Goal: Task Accomplishment & Management: Manage account settings

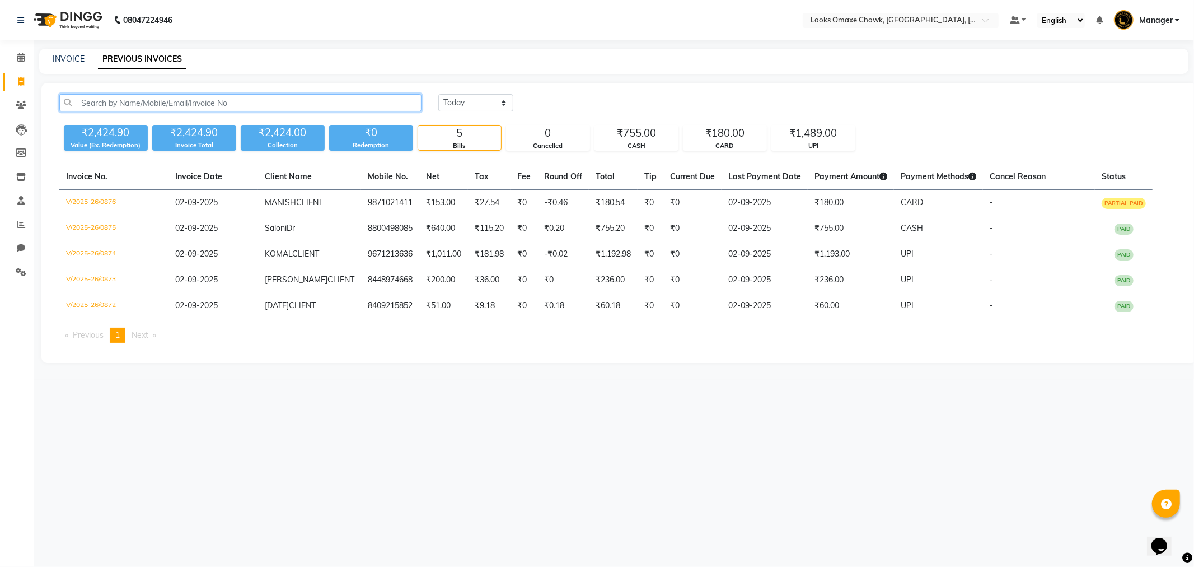
click at [112, 97] on input "text" at bounding box center [240, 102] width 362 height 17
click at [20, 77] on icon at bounding box center [21, 81] width 6 height 8
select select "service"
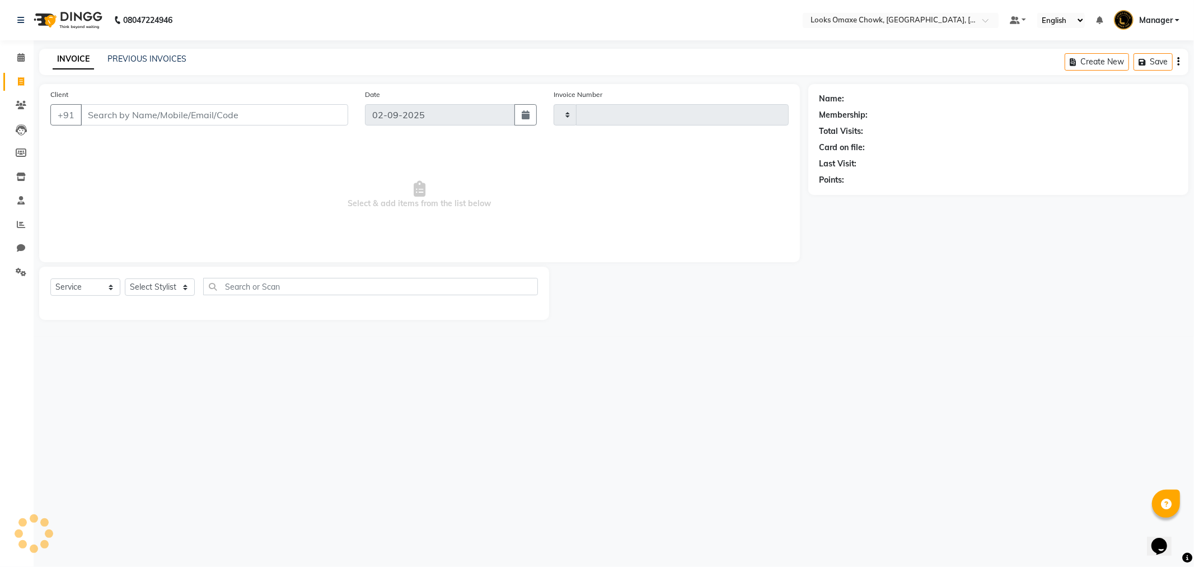
type input "0877"
select select "8121"
drag, startPoint x: 131, startPoint y: 114, endPoint x: 134, endPoint y: 104, distance: 10.6
click at [132, 114] on input "Client" at bounding box center [215, 114] width 268 height 21
type input "7531828231"
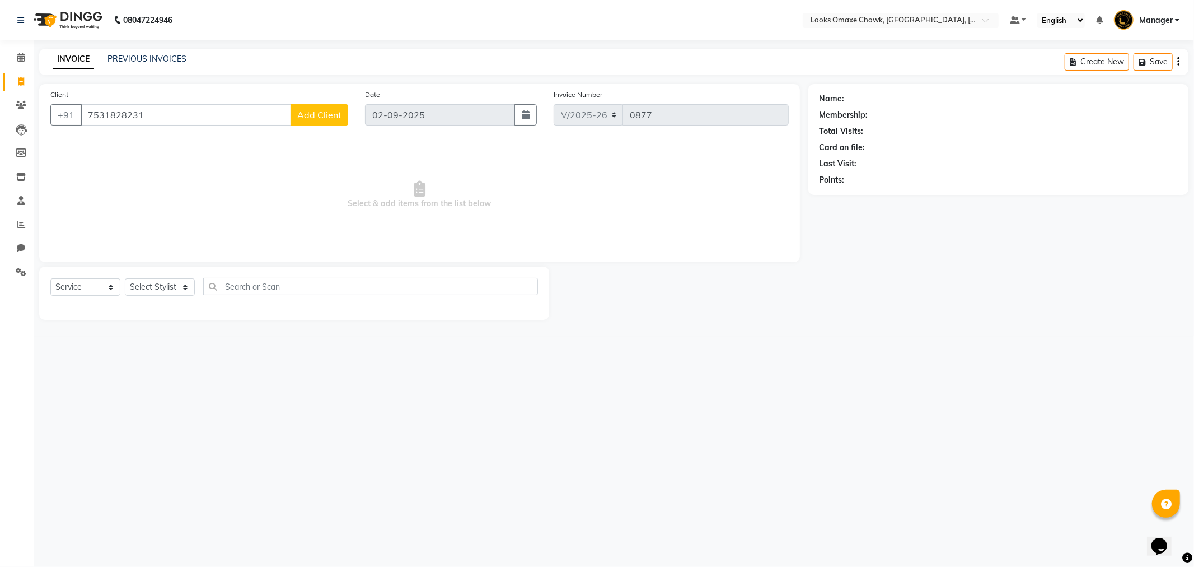
click at [324, 119] on span "Add Client" at bounding box center [319, 114] width 44 height 11
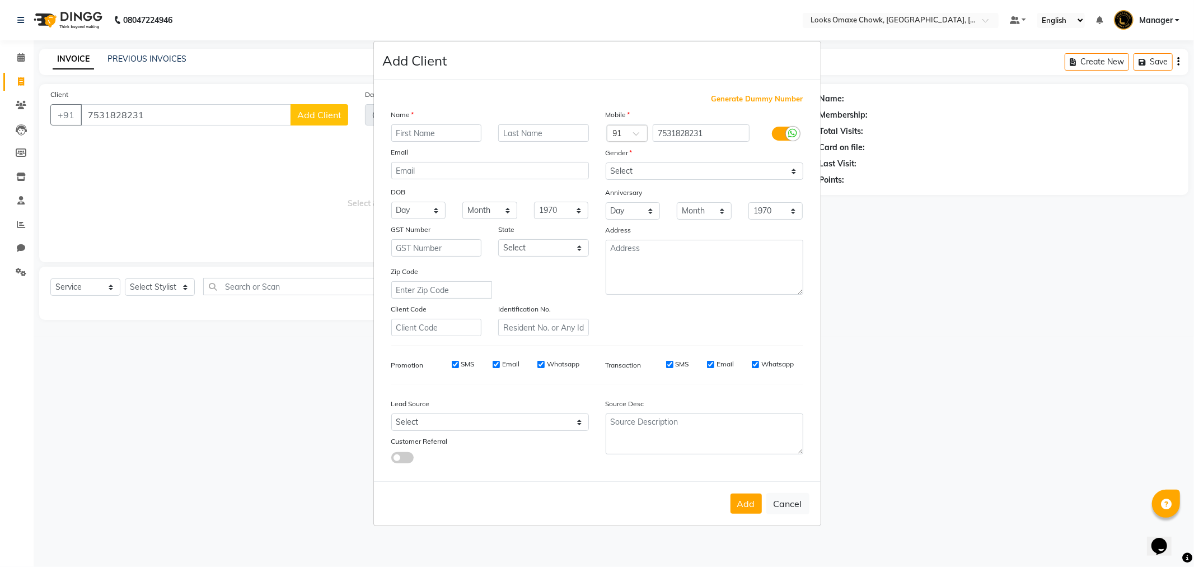
click at [454, 133] on input "text" at bounding box center [436, 132] width 91 height 17
type input "[DEMOGRAPHIC_DATA]"
click at [530, 124] on input "text" at bounding box center [543, 132] width 91 height 17
type input "CLIENT"
click at [574, 252] on select "Select [GEOGRAPHIC_DATA] [GEOGRAPHIC_DATA] [GEOGRAPHIC_DATA] [GEOGRAPHIC_DATA] …" at bounding box center [543, 247] width 91 height 17
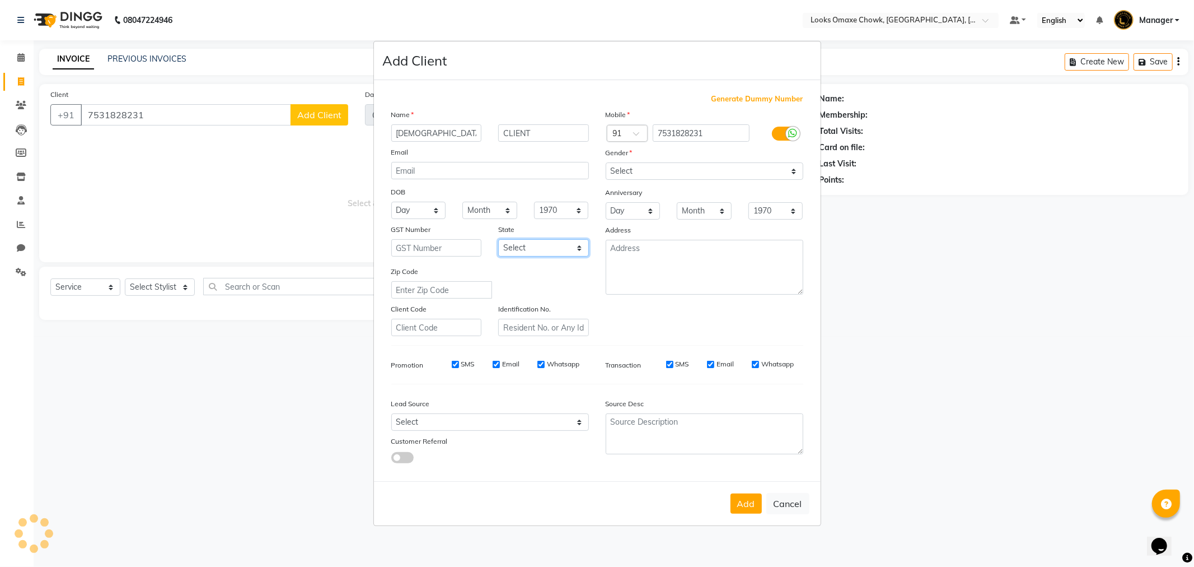
select select "10"
click at [498, 239] on select "Select [GEOGRAPHIC_DATA] [GEOGRAPHIC_DATA] [GEOGRAPHIC_DATA] [GEOGRAPHIC_DATA] …" at bounding box center [543, 247] width 91 height 17
click at [715, 176] on select "Select [DEMOGRAPHIC_DATA] [DEMOGRAPHIC_DATA] Other Prefer Not To Say" at bounding box center [705, 170] width 198 height 17
select select "[DEMOGRAPHIC_DATA]"
click at [606, 162] on select "Select [DEMOGRAPHIC_DATA] [DEMOGRAPHIC_DATA] Other Prefer Not To Say" at bounding box center [705, 170] width 198 height 17
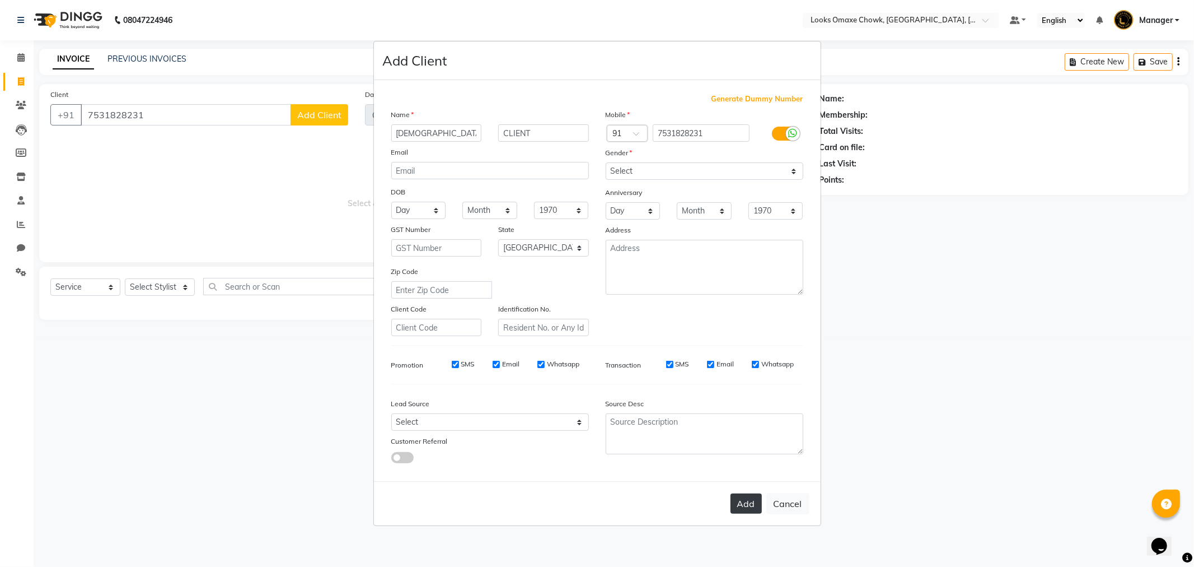
click at [736, 497] on button "Add" at bounding box center [746, 503] width 31 height 20
select select
select select "null"
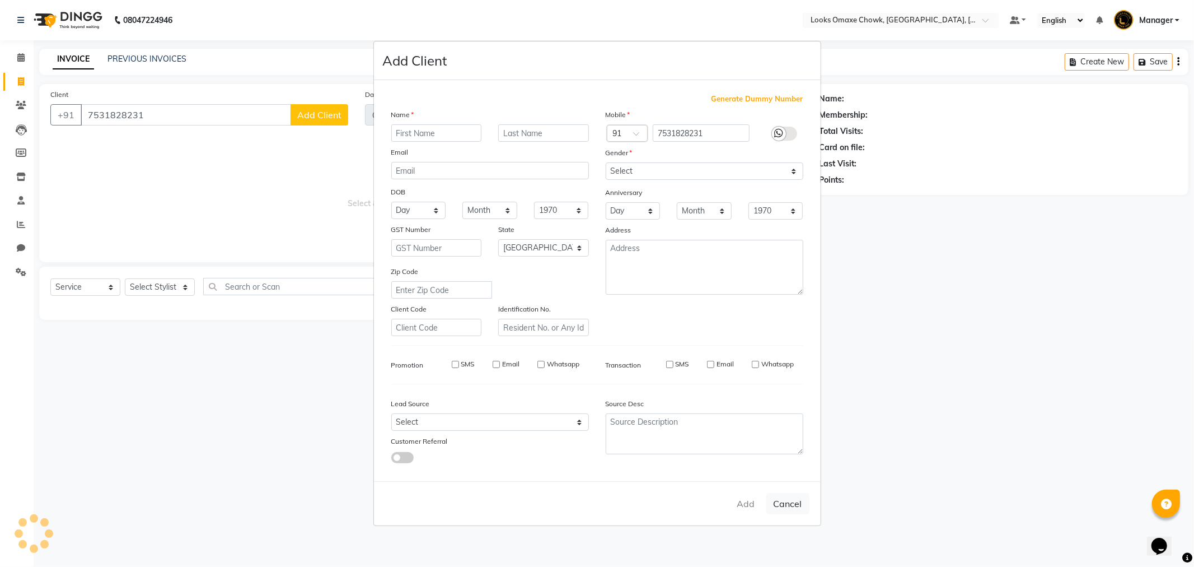
select select
checkbox input "false"
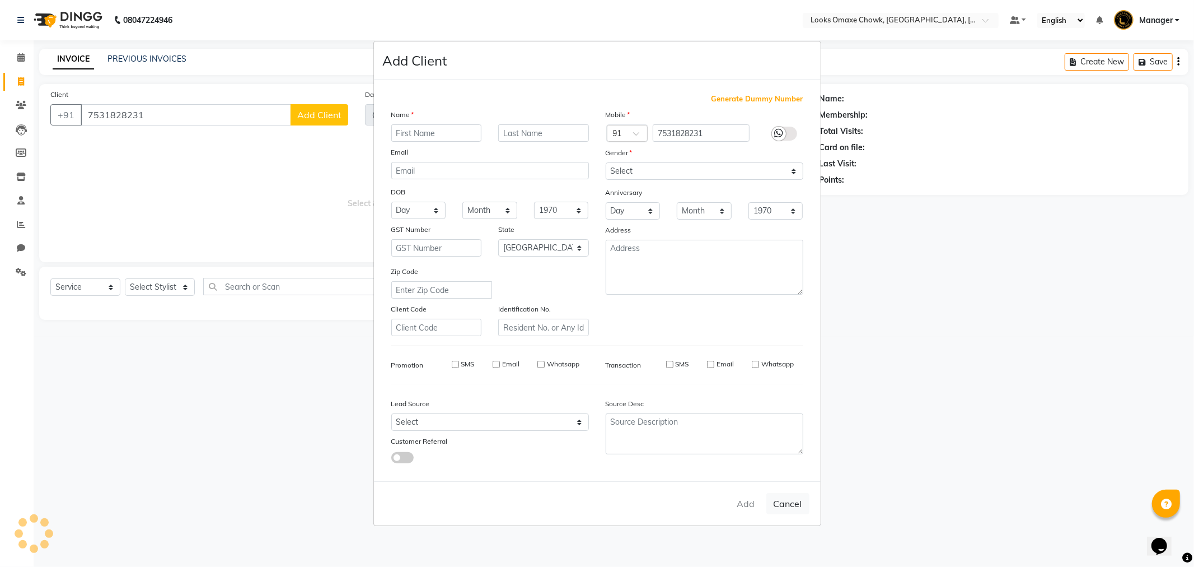
checkbox input "false"
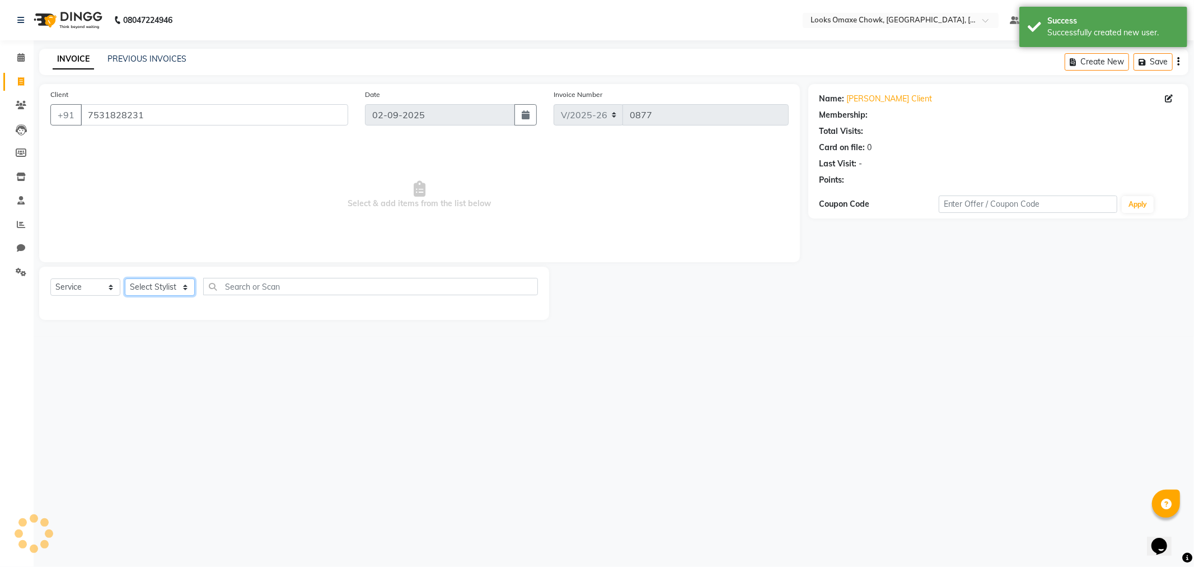
click at [186, 288] on select "Select Stylist [PERSON_NAME] [PERSON_NAME] [PERSON_NAME] Counter_Sales Manager …" at bounding box center [160, 286] width 70 height 17
select select "1: Object"
select select "75644"
click at [125, 279] on select "Select Stylist [PERSON_NAME] [PERSON_NAME] [PERSON_NAME] Counter_Sales Manager …" at bounding box center [160, 286] width 70 height 17
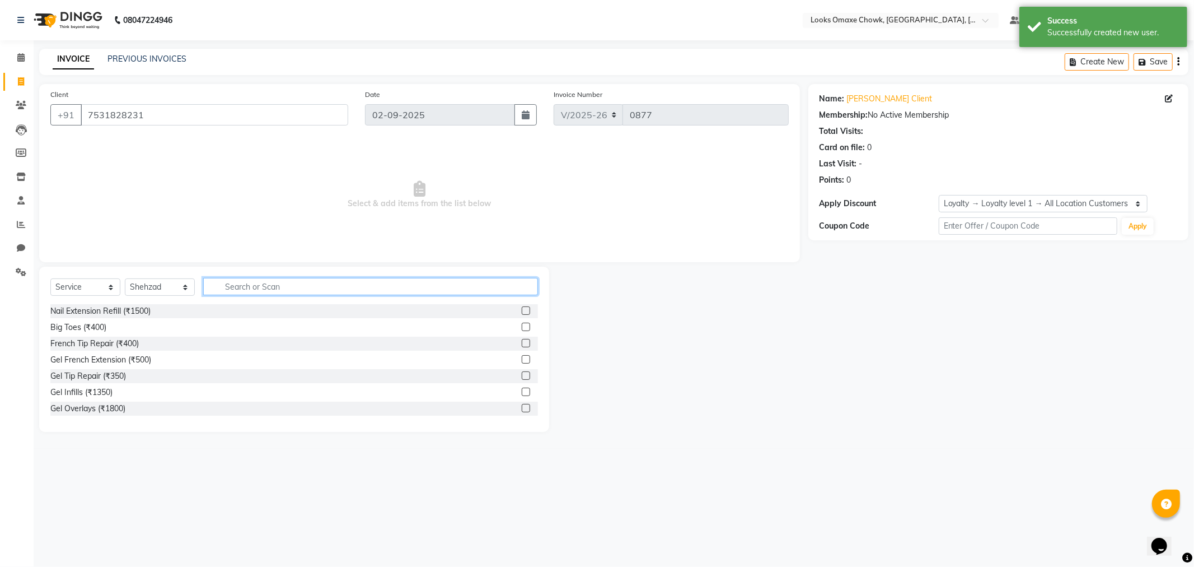
click at [275, 283] on input "text" at bounding box center [370, 286] width 335 height 17
type input "CUT"
click at [522, 326] on label at bounding box center [526, 327] width 8 height 8
click at [522, 326] on input "checkbox" at bounding box center [525, 327] width 7 height 7
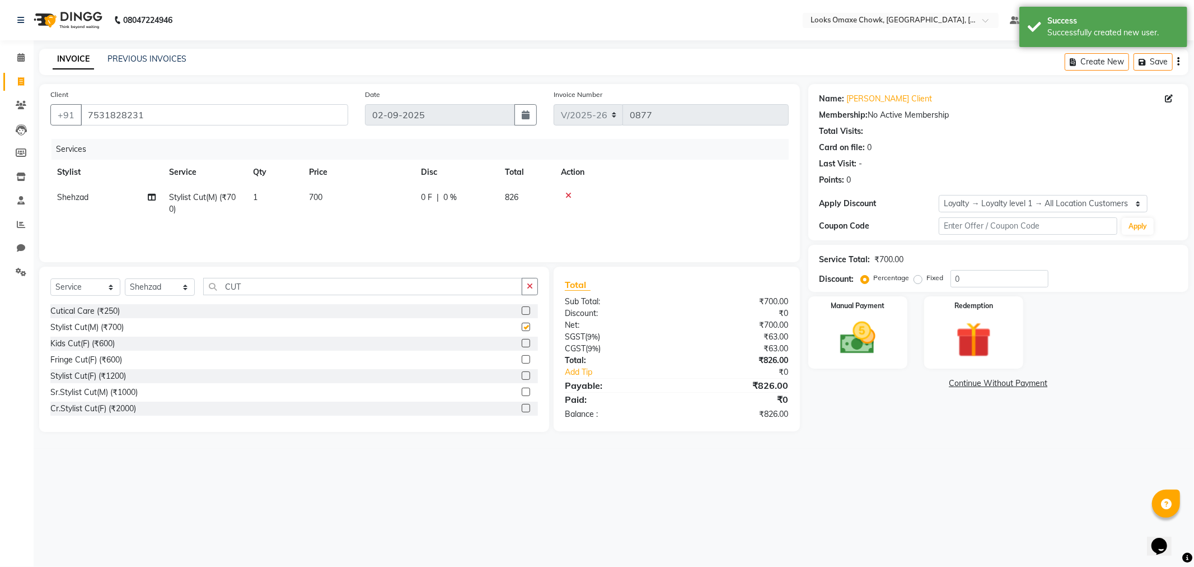
checkbox input "false"
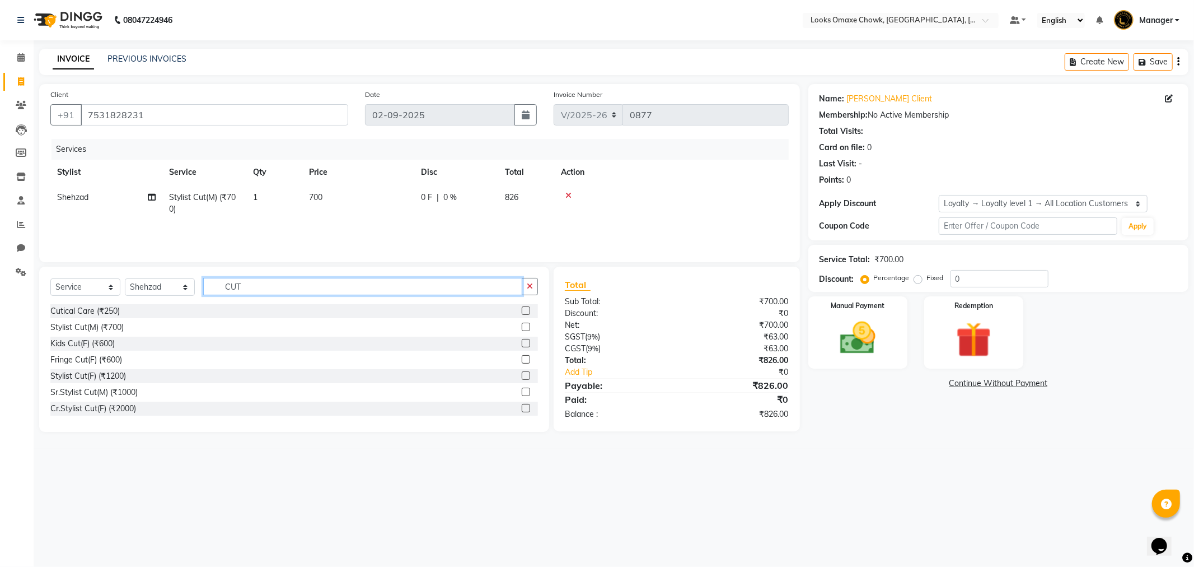
click at [293, 289] on input "CUT" at bounding box center [362, 286] width 319 height 17
type input "C"
type input "BEARD"
click at [524, 309] on label at bounding box center [526, 310] width 8 height 8
click at [524, 309] on input "checkbox" at bounding box center [525, 310] width 7 height 7
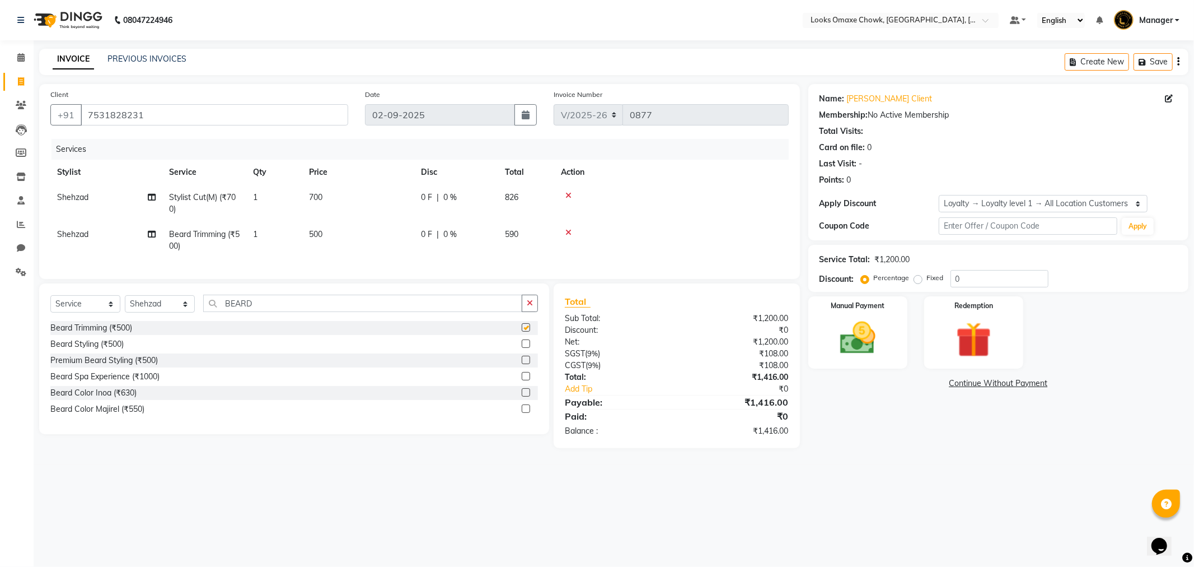
checkbox input "false"
click at [339, 237] on td "500" at bounding box center [358, 240] width 112 height 37
select select "75644"
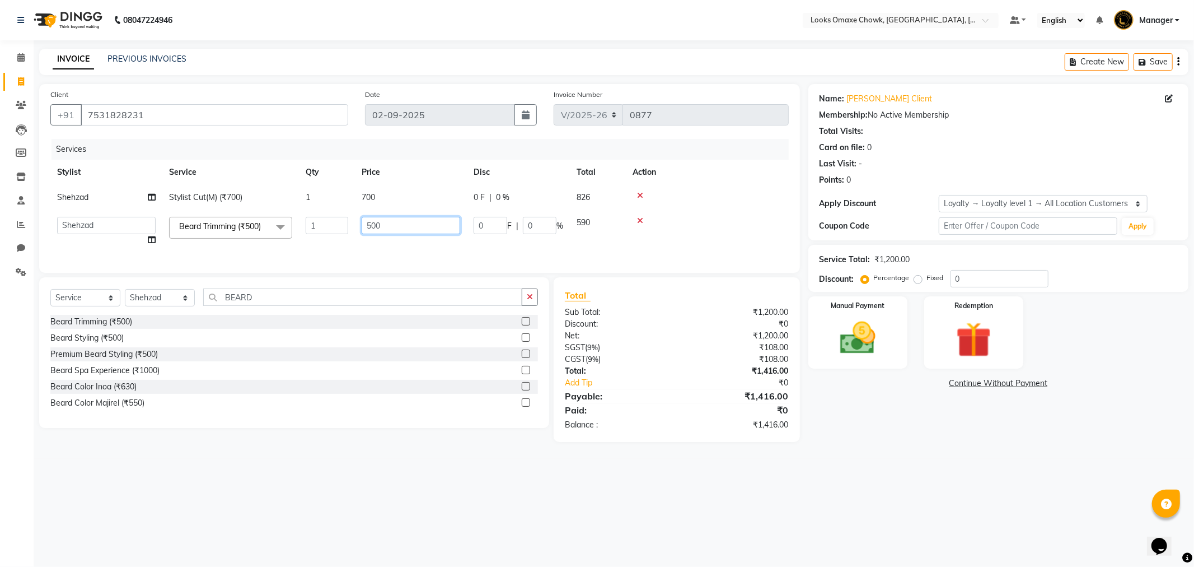
click at [388, 231] on input "500" at bounding box center [411, 225] width 99 height 17
type input "5"
type input "300"
click at [417, 248] on tr "Aditya_mrg [PERSON_NAME] [PERSON_NAME] Counter_Sales Manager [PERSON_NAME] Sanj…" at bounding box center [419, 231] width 739 height 43
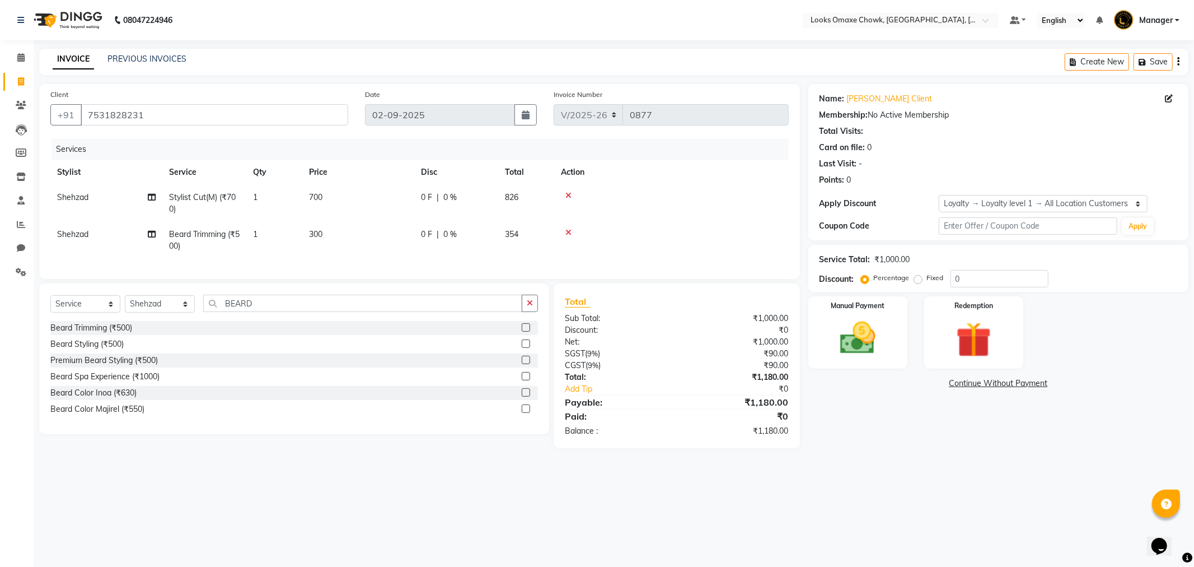
drag, startPoint x: 913, startPoint y: 473, endPoint x: 912, endPoint y: 465, distance: 7.9
click at [914, 465] on main "INVOICE PREVIOUS INVOICES Create New Save Client [PHONE_NUMBER] Date [DATE] Inv…" at bounding box center [614, 257] width 1161 height 416
click at [988, 282] on input "0" at bounding box center [1000, 278] width 98 height 17
type input "36"
drag, startPoint x: 351, startPoint y: 192, endPoint x: 360, endPoint y: 192, distance: 9.0
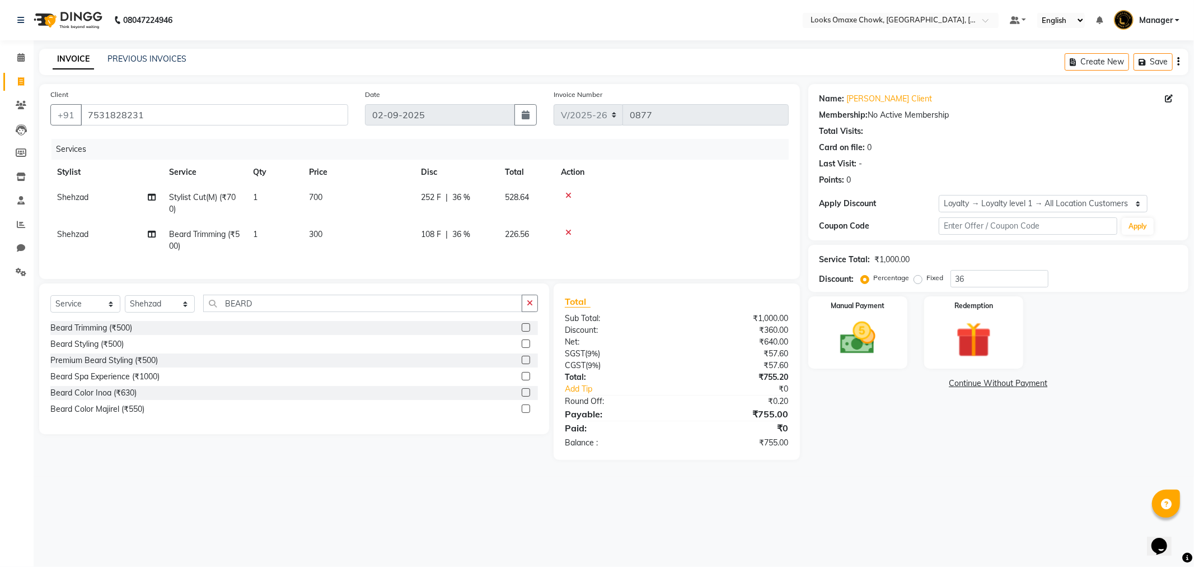
click at [350, 192] on td "700" at bounding box center [358, 203] width 112 height 37
select select "75644"
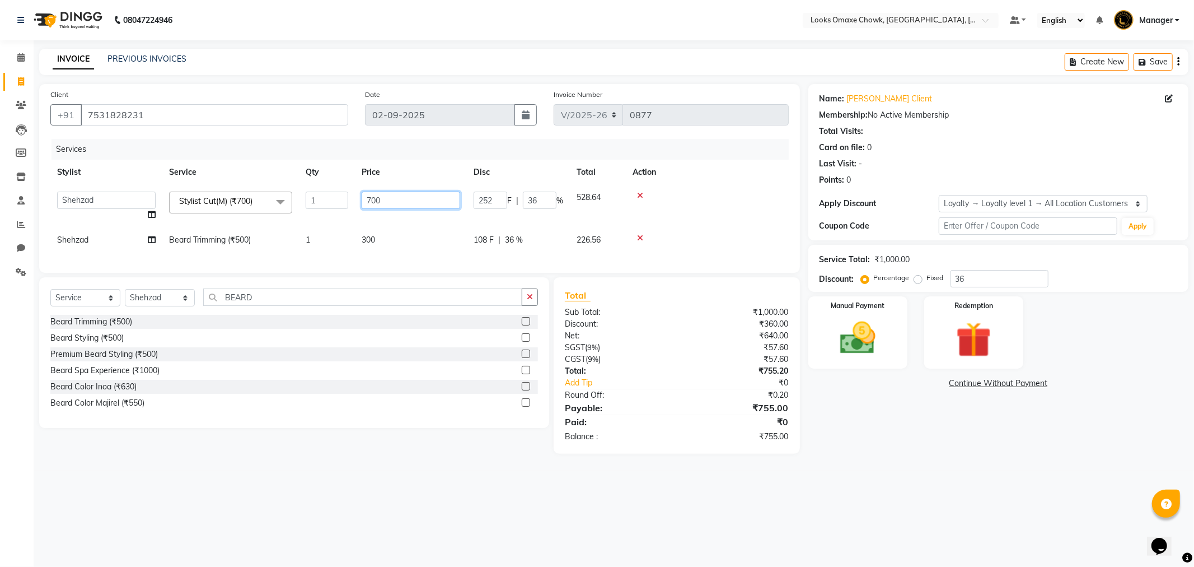
click at [412, 194] on input "700" at bounding box center [411, 200] width 99 height 17
type input "7"
type input "500"
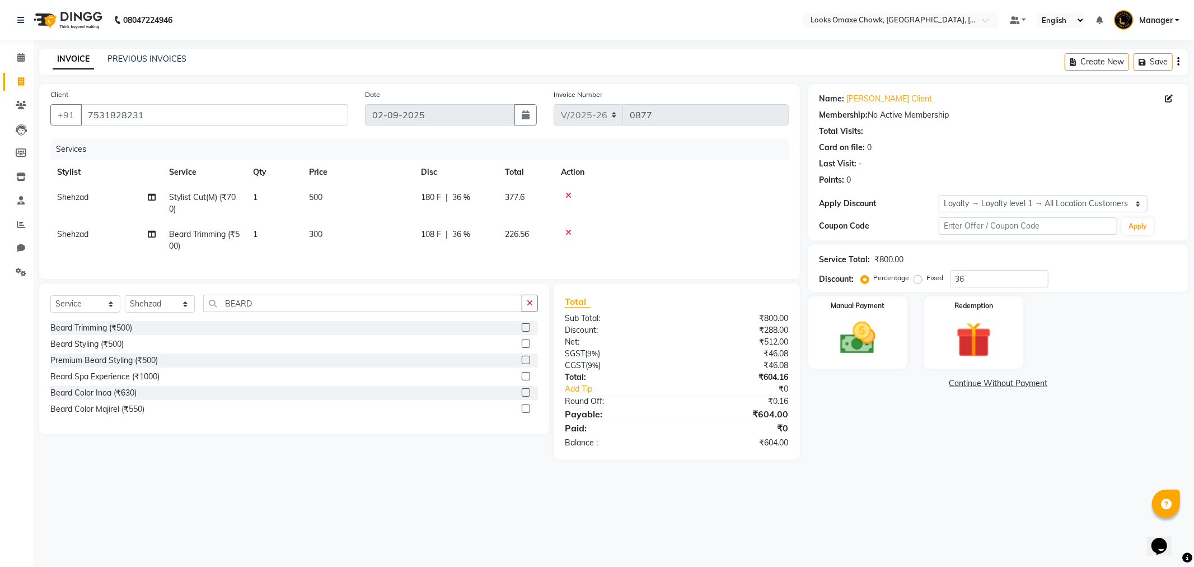
click at [898, 460] on div "Name: [PERSON_NAME] Client Membership: No Active Membership Total Visits: Card …" at bounding box center [1003, 272] width 389 height 376
click at [874, 324] on img at bounding box center [858, 338] width 60 height 43
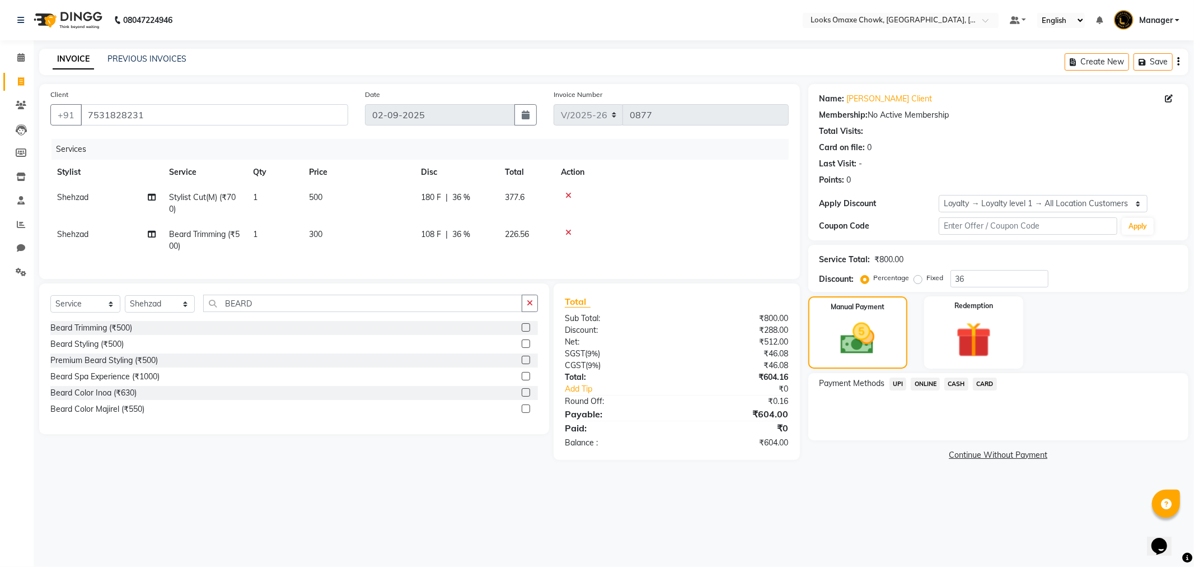
click at [894, 382] on span "UPI" at bounding box center [898, 383] width 17 height 13
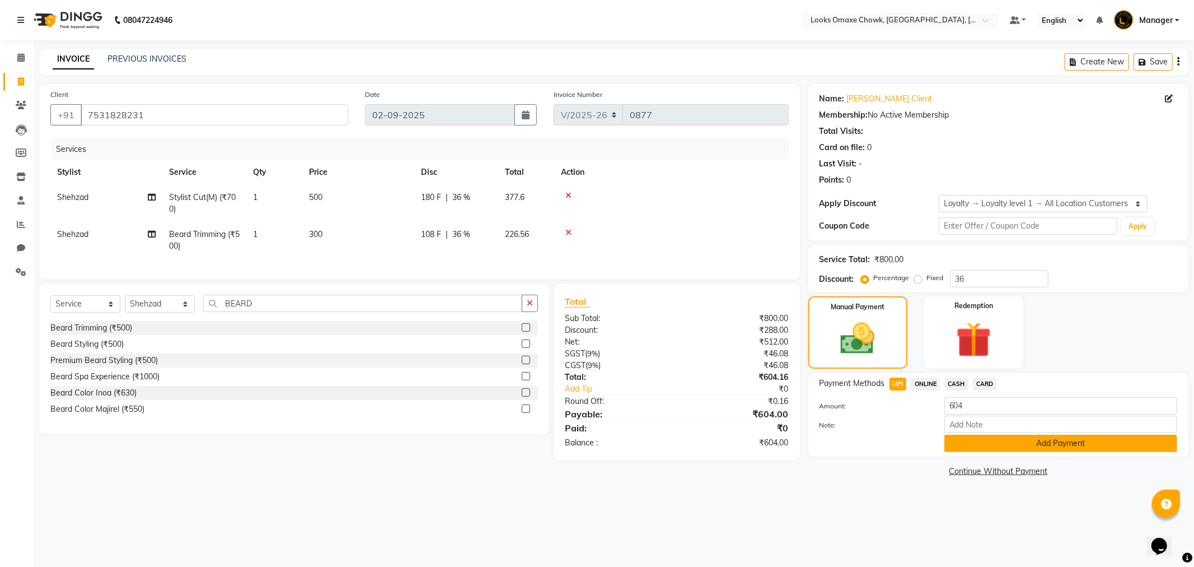
click at [1052, 446] on button "Add Payment" at bounding box center [1061, 443] width 233 height 17
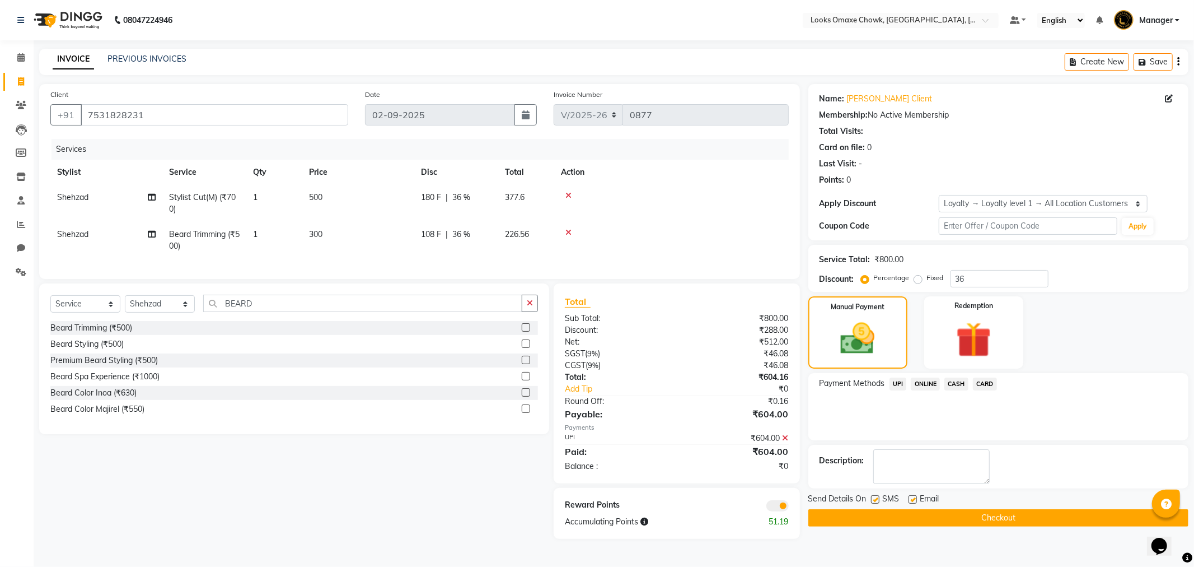
click at [786, 511] on span at bounding box center [778, 505] width 22 height 11
click at [789, 507] on input "checkbox" at bounding box center [789, 507] width 0 height 0
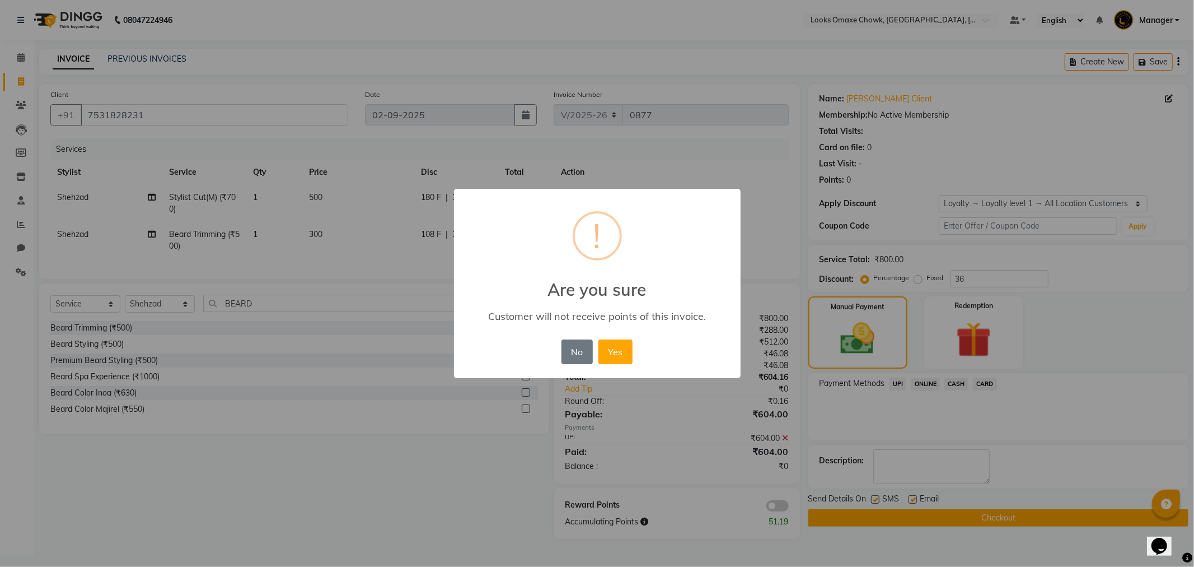
click at [622, 347] on button "Yes" at bounding box center [616, 351] width 34 height 25
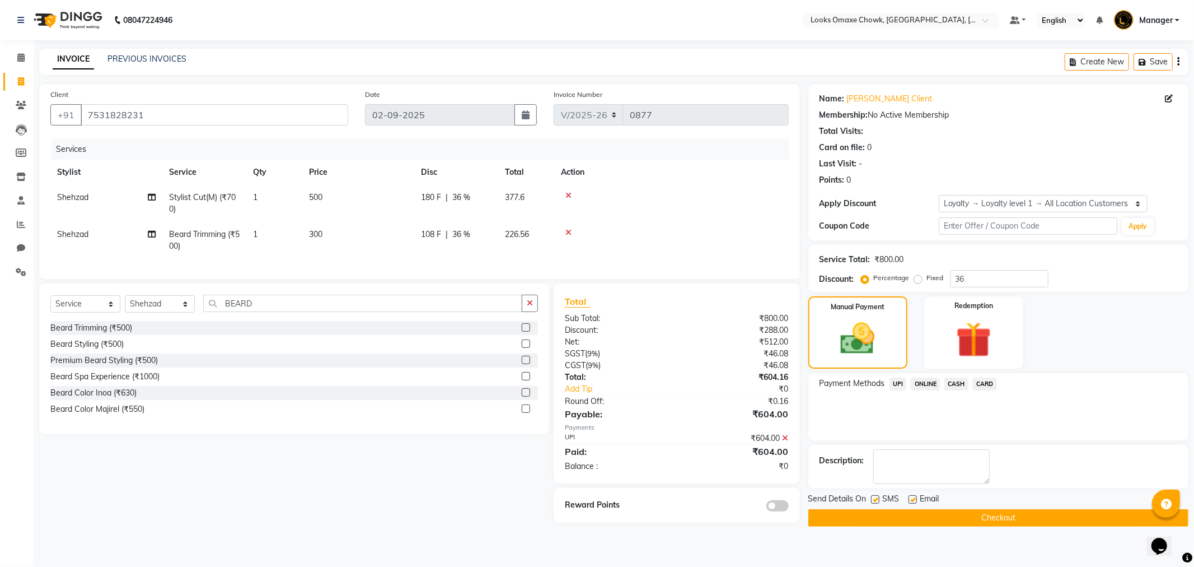
click at [1014, 517] on button "Checkout" at bounding box center [999, 517] width 380 height 17
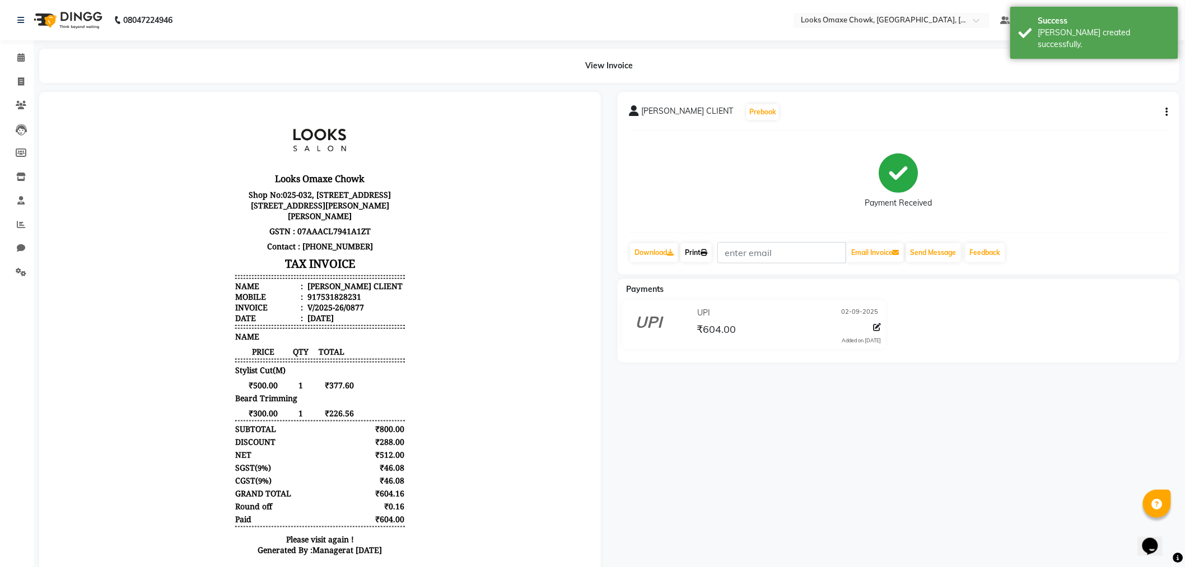
click at [701, 254] on link "Print" at bounding box center [695, 252] width 31 height 19
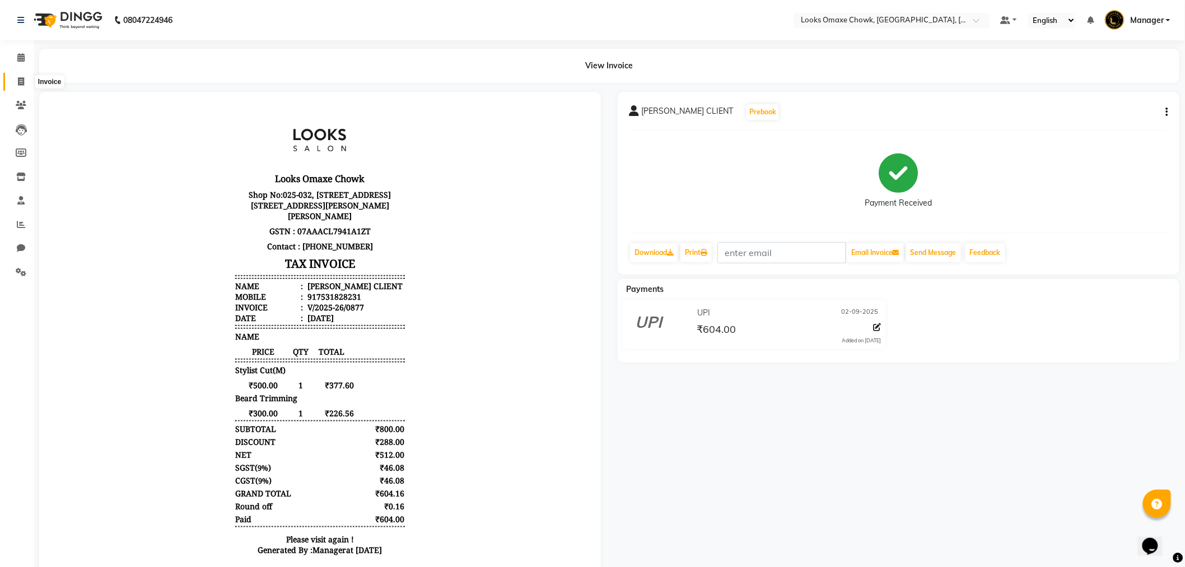
click at [24, 81] on span at bounding box center [21, 82] width 20 height 13
select select "service"
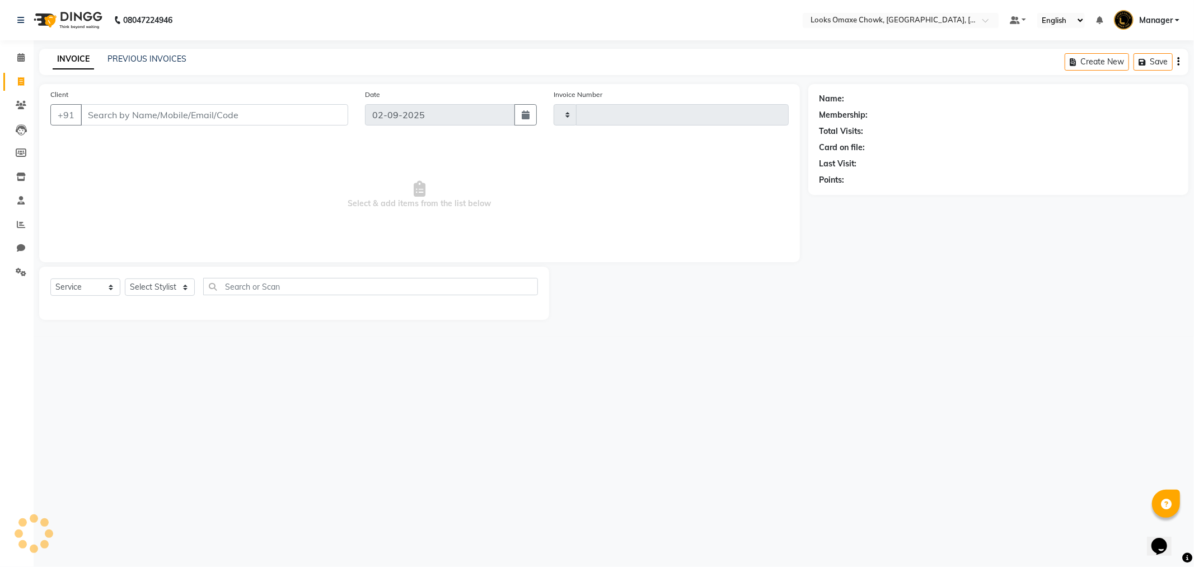
type input "0878"
select select "8121"
drag, startPoint x: 146, startPoint y: 51, endPoint x: 133, endPoint y: 53, distance: 13.6
click at [133, 54] on link "PREVIOUS INVOICES" at bounding box center [147, 59] width 79 height 10
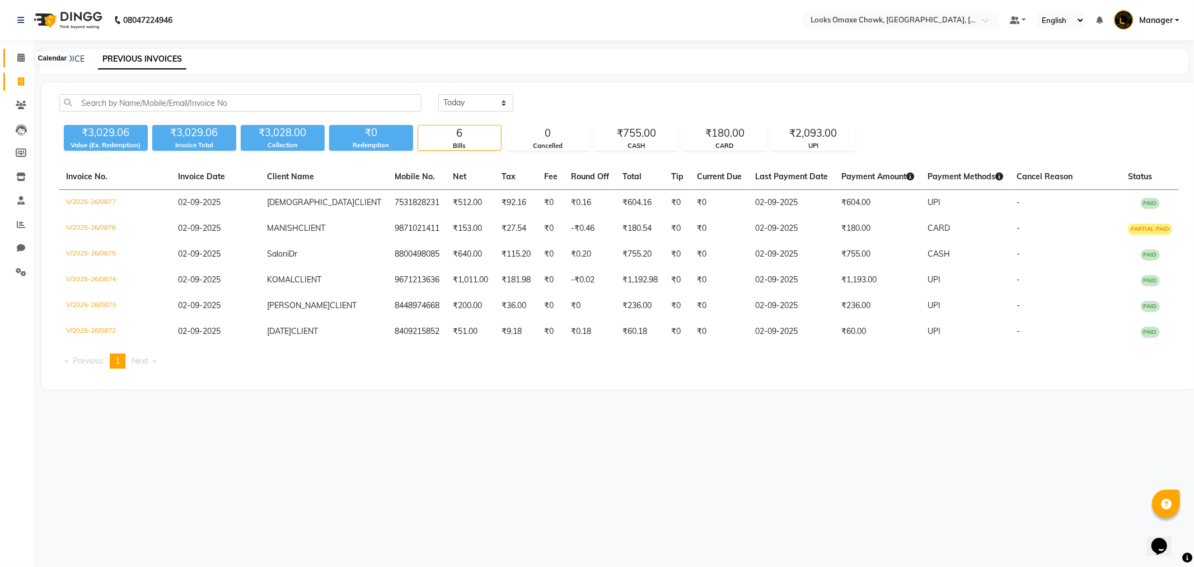
click at [24, 60] on icon at bounding box center [20, 57] width 7 height 8
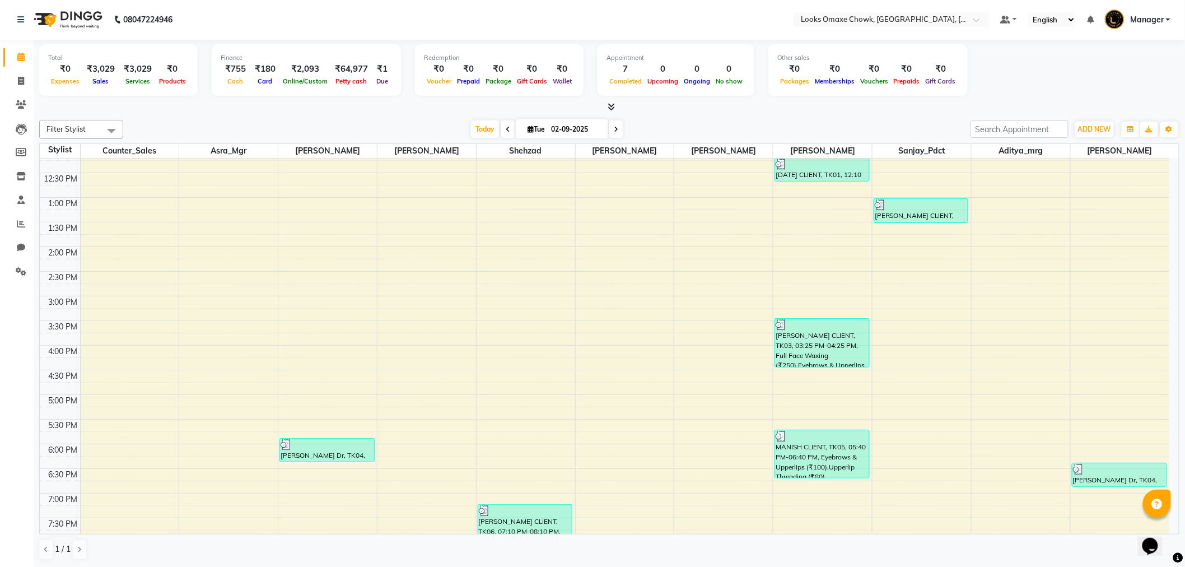
scroll to position [268, 0]
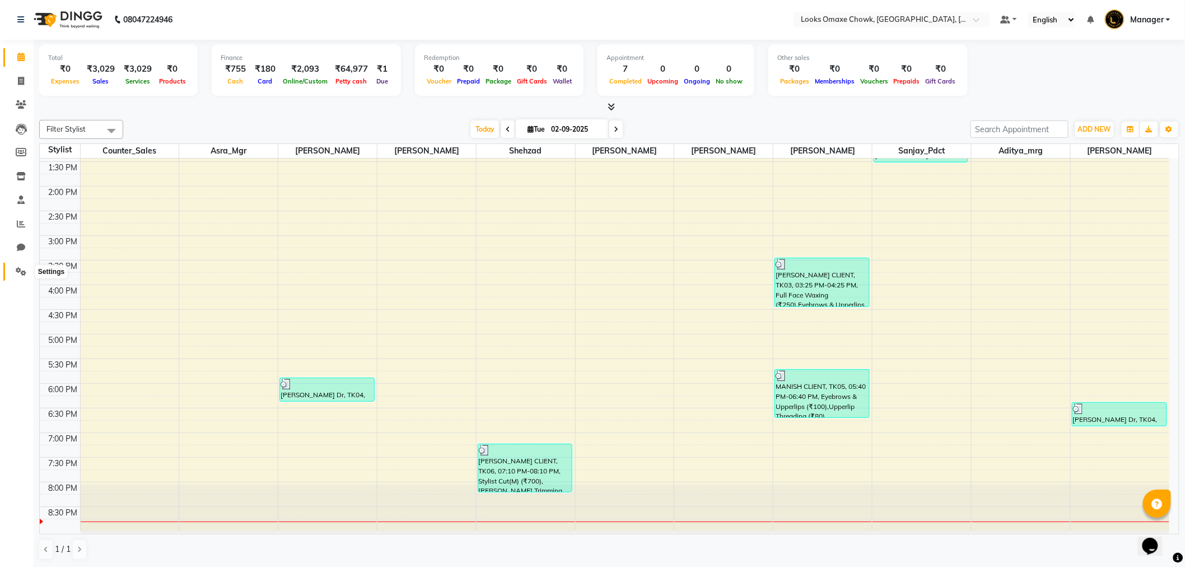
click at [21, 269] on icon at bounding box center [21, 271] width 11 height 8
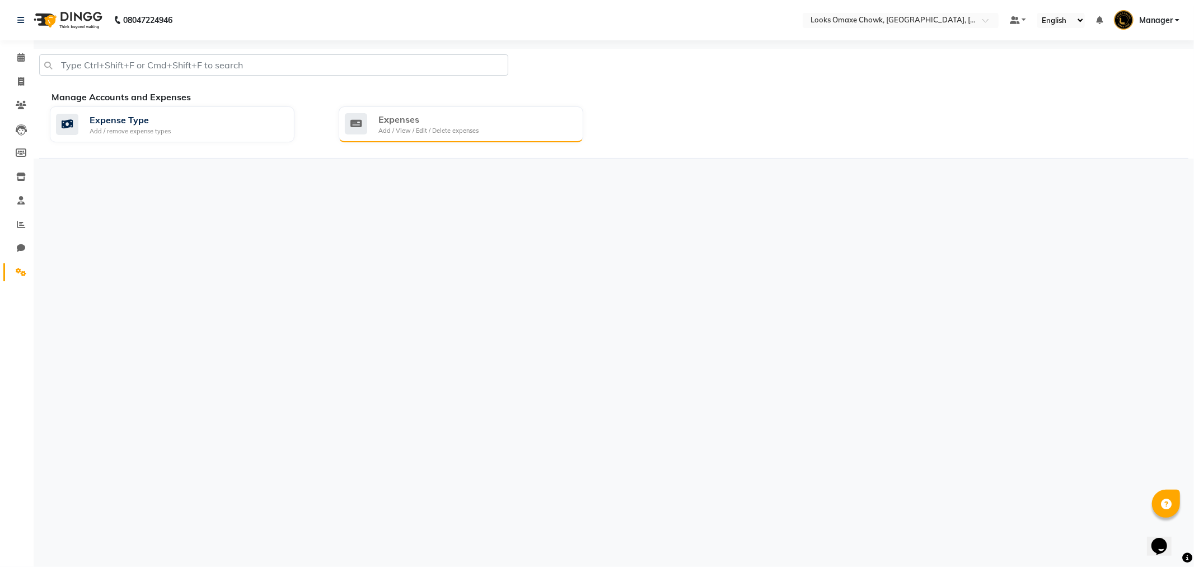
click at [426, 132] on div "Add / View / Edit / Delete expenses" at bounding box center [429, 131] width 100 height 10
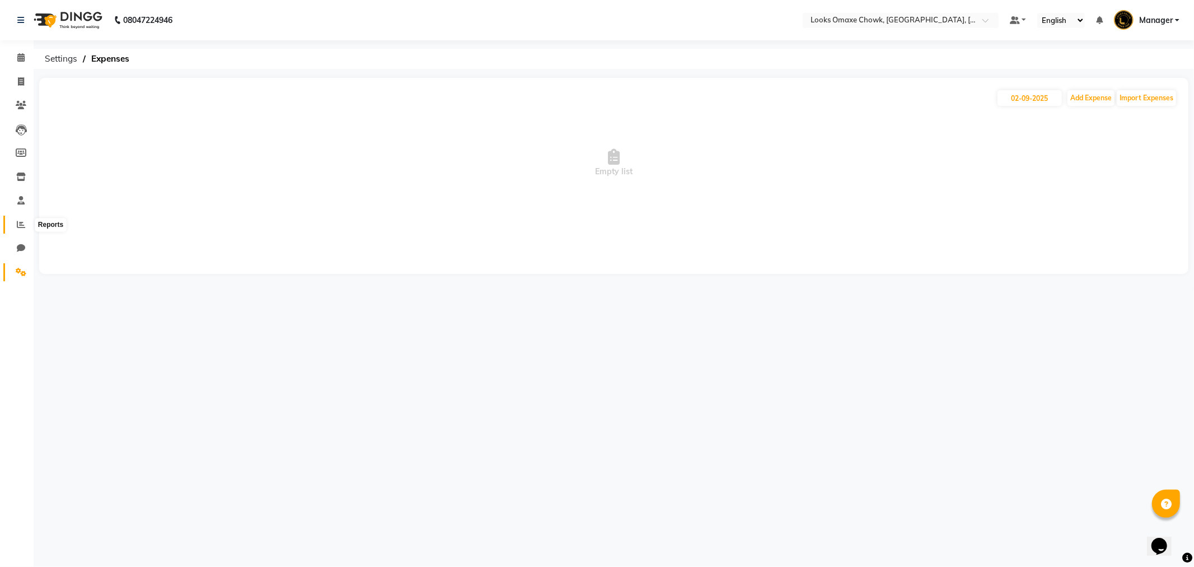
click at [21, 226] on icon at bounding box center [21, 224] width 8 height 8
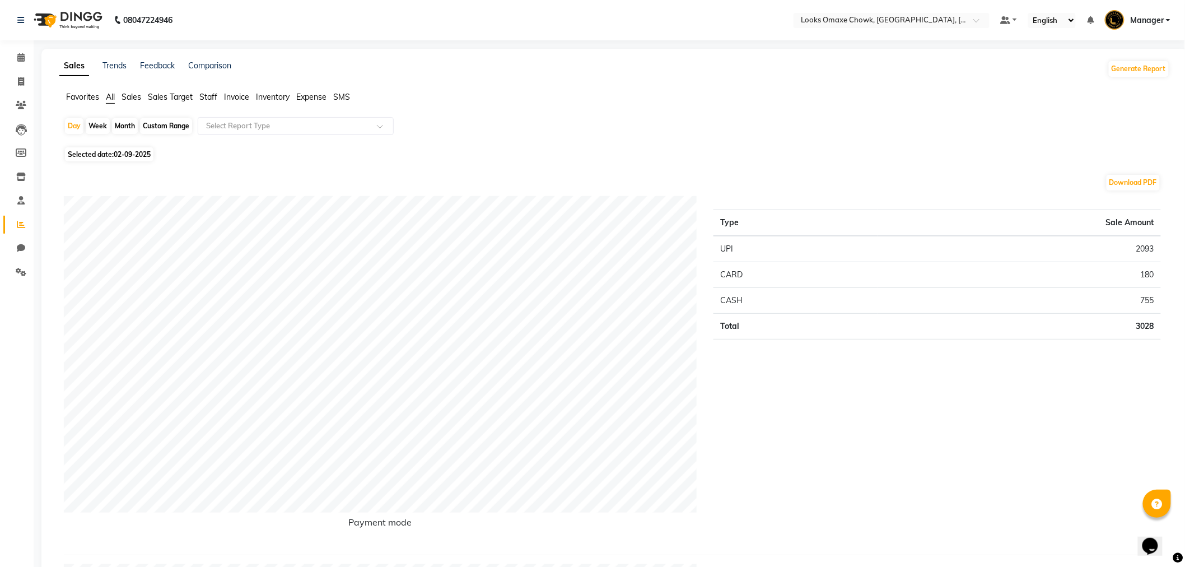
click at [23, 221] on icon at bounding box center [21, 224] width 8 height 8
click at [21, 266] on span at bounding box center [21, 272] width 20 height 13
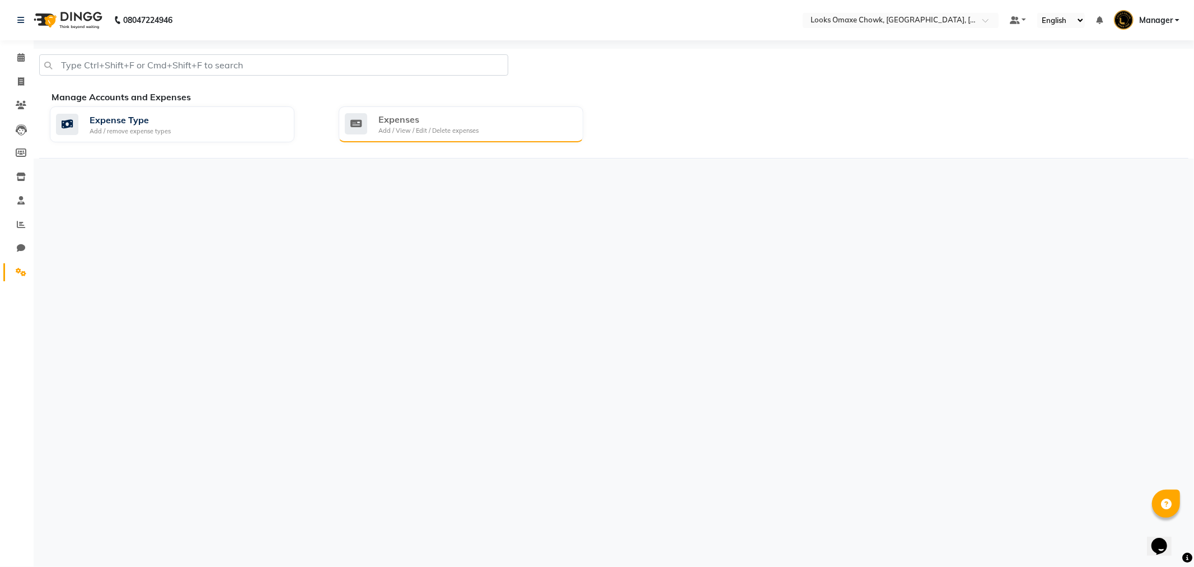
click at [415, 129] on div "Add / View / Edit / Delete expenses" at bounding box center [429, 131] width 100 height 10
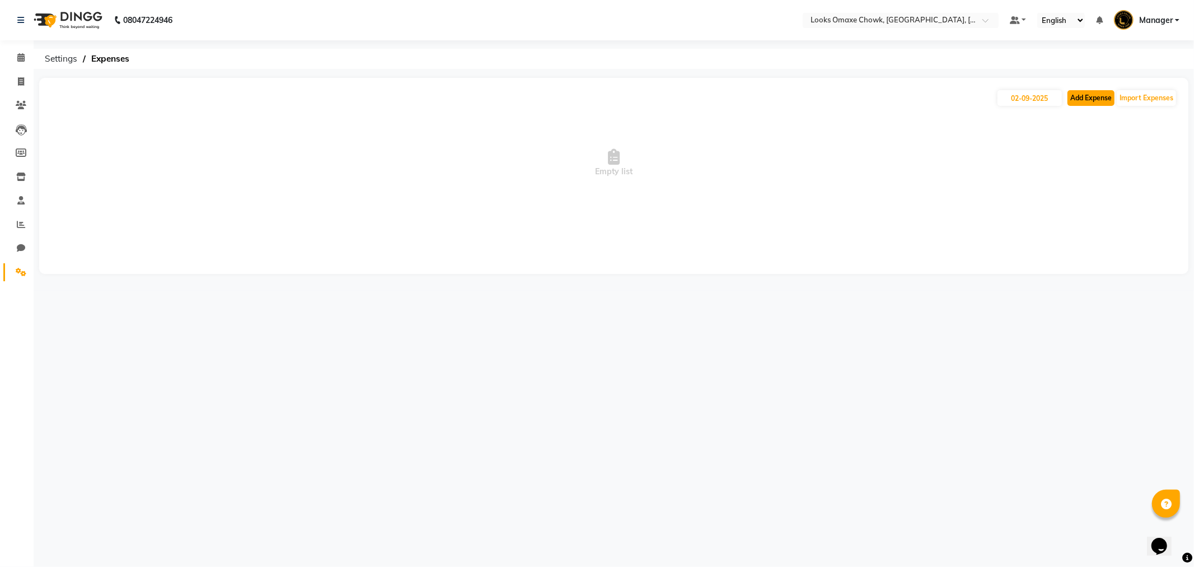
click at [1080, 96] on button "Add Expense" at bounding box center [1091, 98] width 47 height 16
select select "1"
select select "7249"
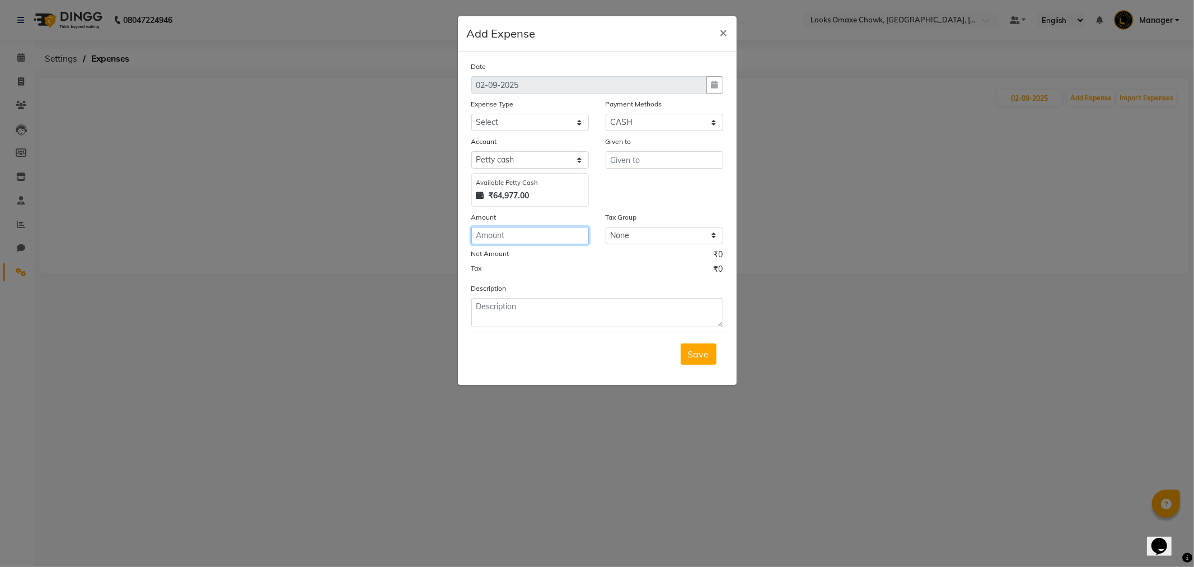
drag, startPoint x: 535, startPoint y: 236, endPoint x: 541, endPoint y: 204, distance: 31.9
click at [533, 234] on input "number" at bounding box center [531, 235] width 118 height 17
type input "120"
click at [632, 163] on input "text" at bounding box center [665, 159] width 118 height 17
click at [675, 181] on ngb-highlight "Counter _Sales" at bounding box center [650, 183] width 62 height 11
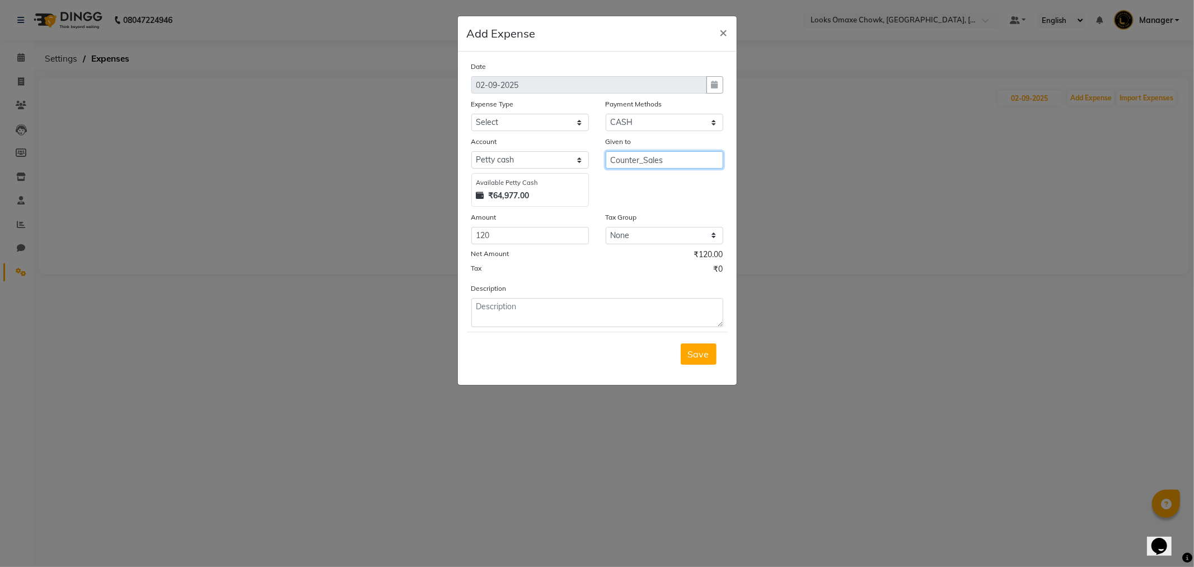
type input "Counter_Sales"
click at [562, 121] on select "Select Bank Deposit Blinkit Cash Handover CLIENT Client ordered food Client Ref…" at bounding box center [531, 122] width 118 height 17
select select "24472"
click at [472, 114] on select "Select Bank Deposit Blinkit Cash Handover CLIENT Client ordered food Client Ref…" at bounding box center [531, 122] width 118 height 17
click at [550, 312] on textarea at bounding box center [598, 312] width 252 height 29
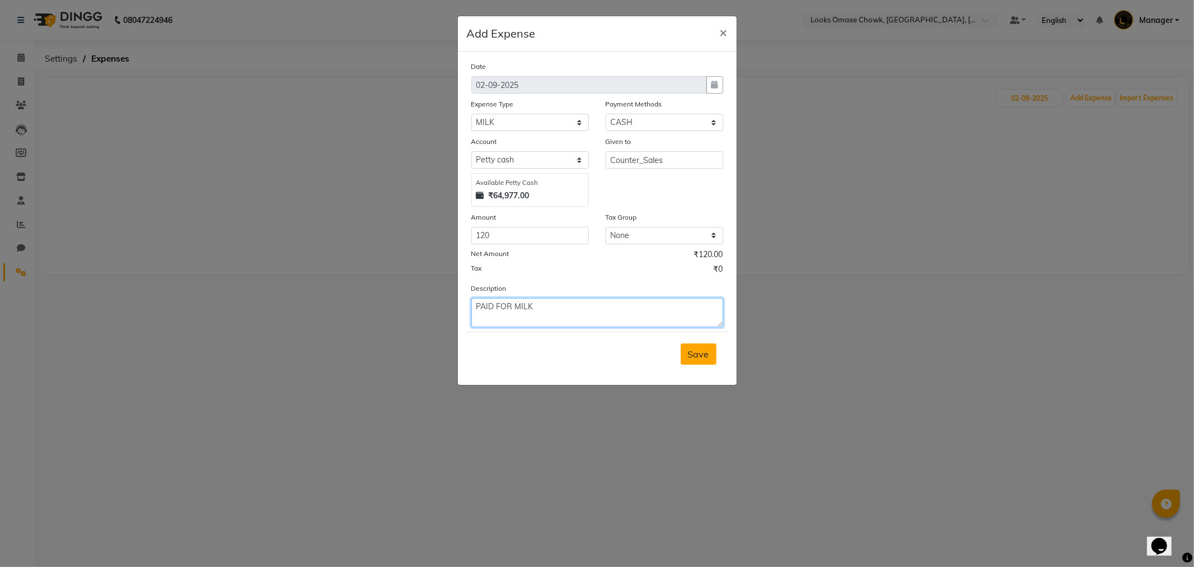
type textarea "PAID FOR MILK"
click at [693, 353] on span "Save" at bounding box center [698, 353] width 21 height 11
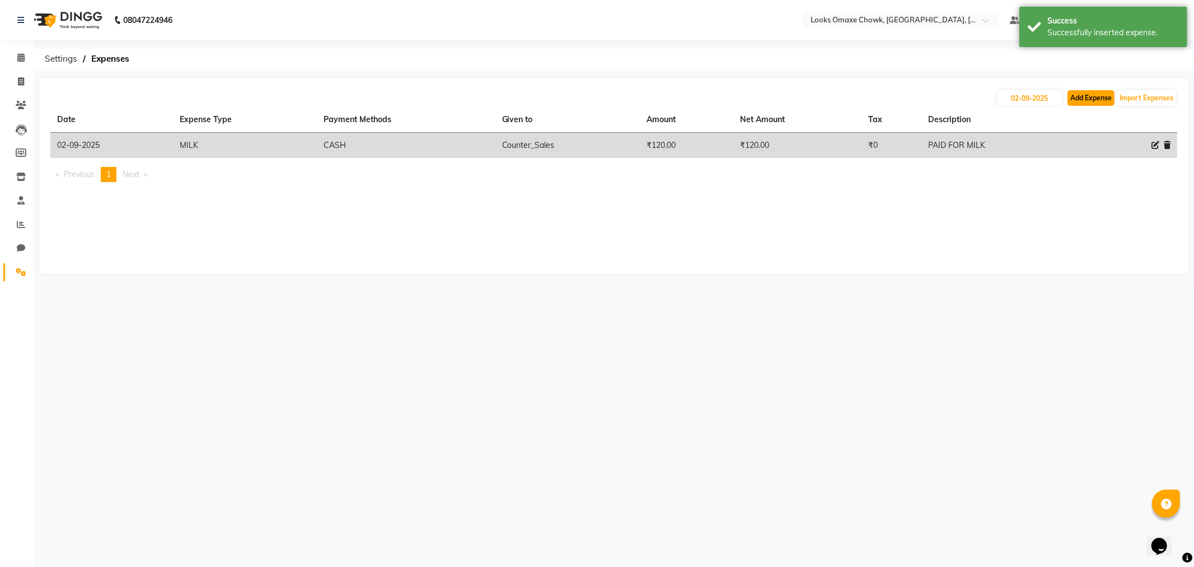
click at [1080, 102] on button "Add Expense" at bounding box center [1091, 98] width 47 height 16
select select "1"
select select "7249"
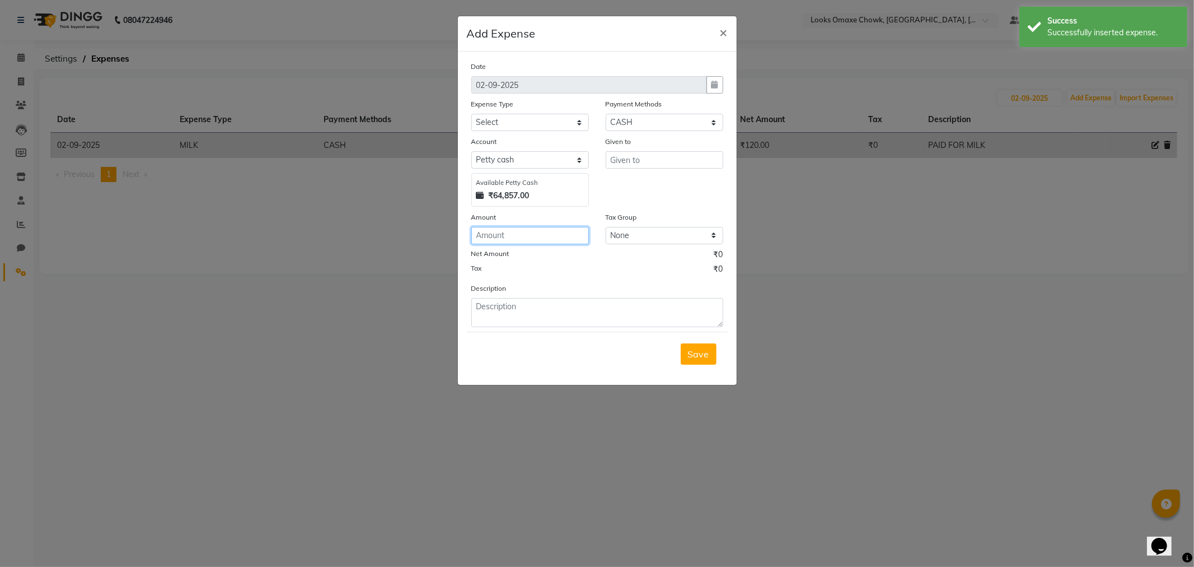
click at [562, 238] on input "number" at bounding box center [531, 235] width 118 height 17
type input "20000"
click at [643, 164] on input "text" at bounding box center [665, 159] width 118 height 17
click at [670, 182] on ngb-highlight "Counter _Sales" at bounding box center [650, 183] width 62 height 11
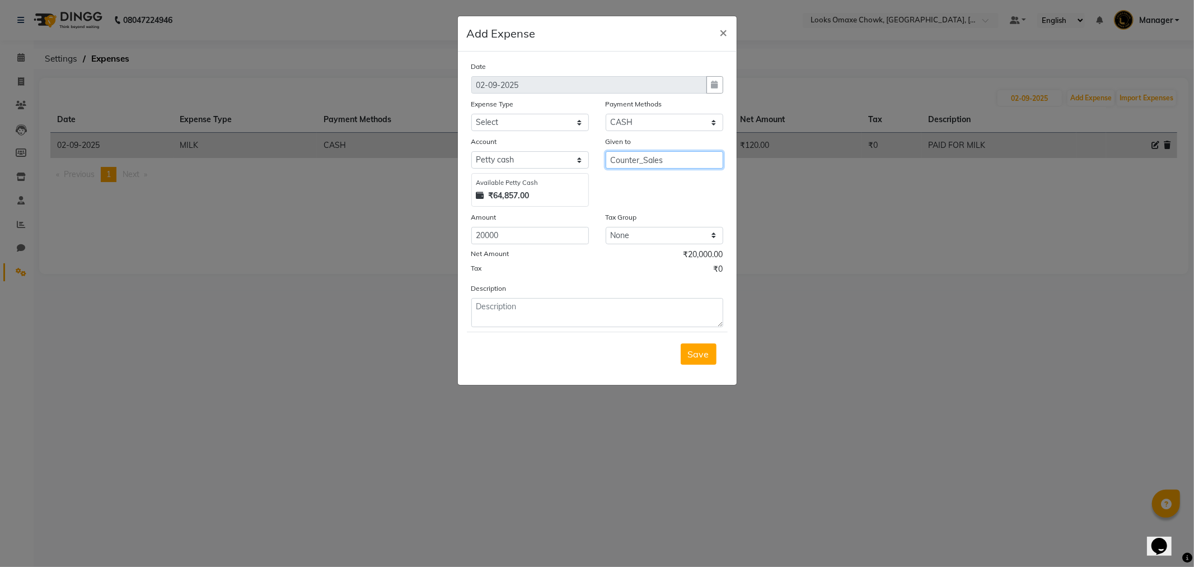
type input "Counter_Sales"
click at [541, 122] on select "Select Bank Deposit Blinkit Cash Handover CLIENT Client ordered food Client Ref…" at bounding box center [531, 122] width 118 height 17
select select "19731"
click at [472, 114] on select "Select Bank Deposit Blinkit Cash Handover CLIENT Client ordered food Client Ref…" at bounding box center [531, 122] width 118 height 17
click at [544, 299] on textarea at bounding box center [598, 312] width 252 height 29
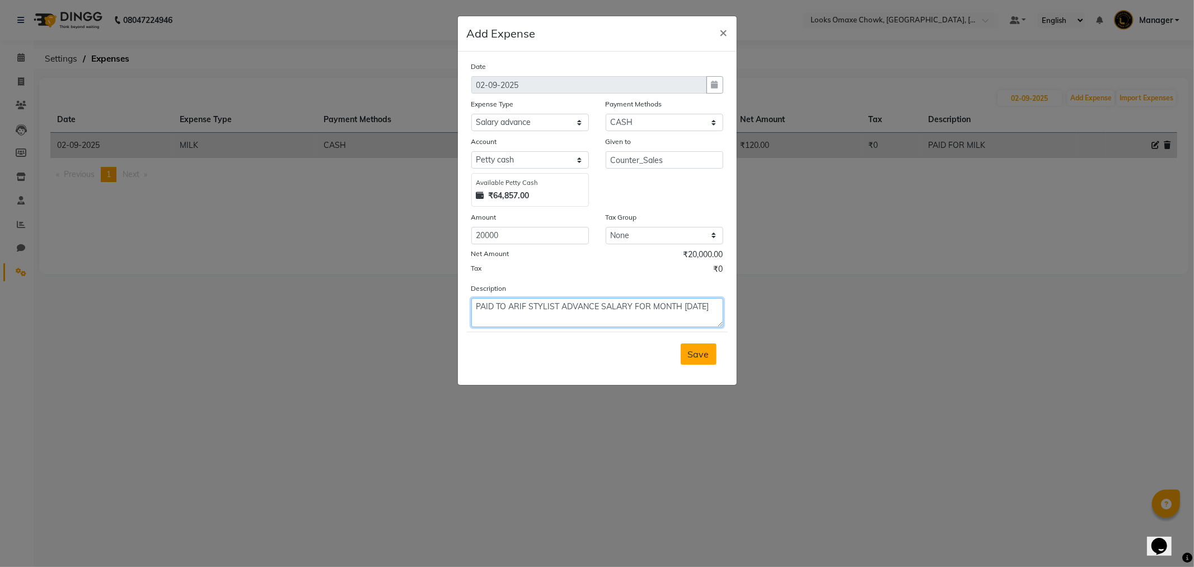
type textarea "PAID TO ARIF STYLIST ADVANCE SALARY FOR MONTH [DATE]"
click at [707, 354] on span "Save" at bounding box center [698, 353] width 21 height 11
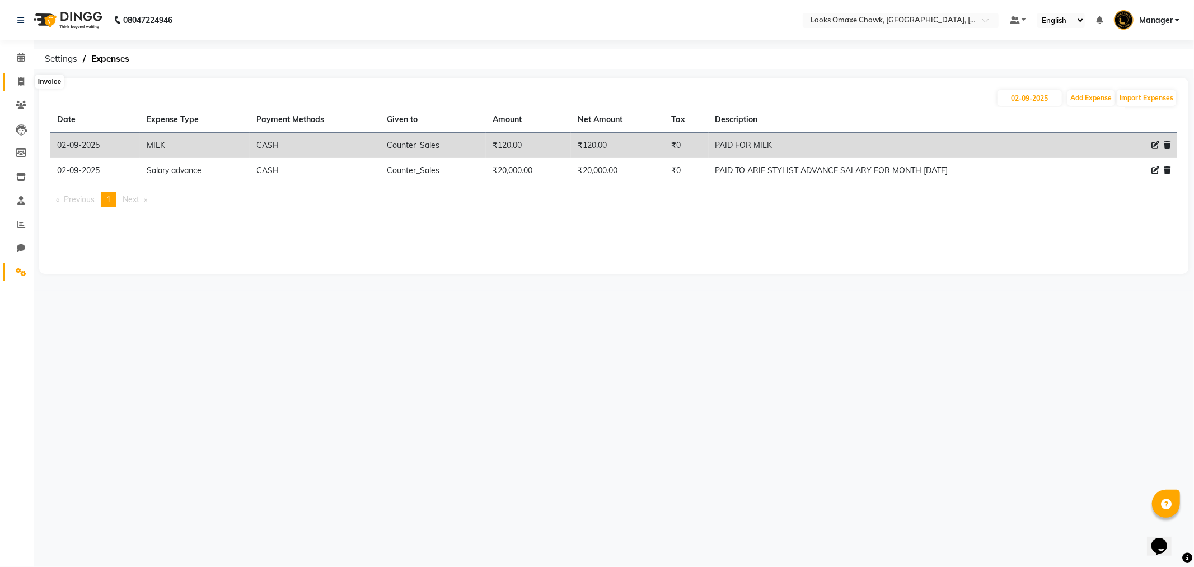
drag, startPoint x: 24, startPoint y: 81, endPoint x: 39, endPoint y: 81, distance: 15.7
click at [24, 81] on icon at bounding box center [21, 81] width 6 height 8
select select "8121"
select select "service"
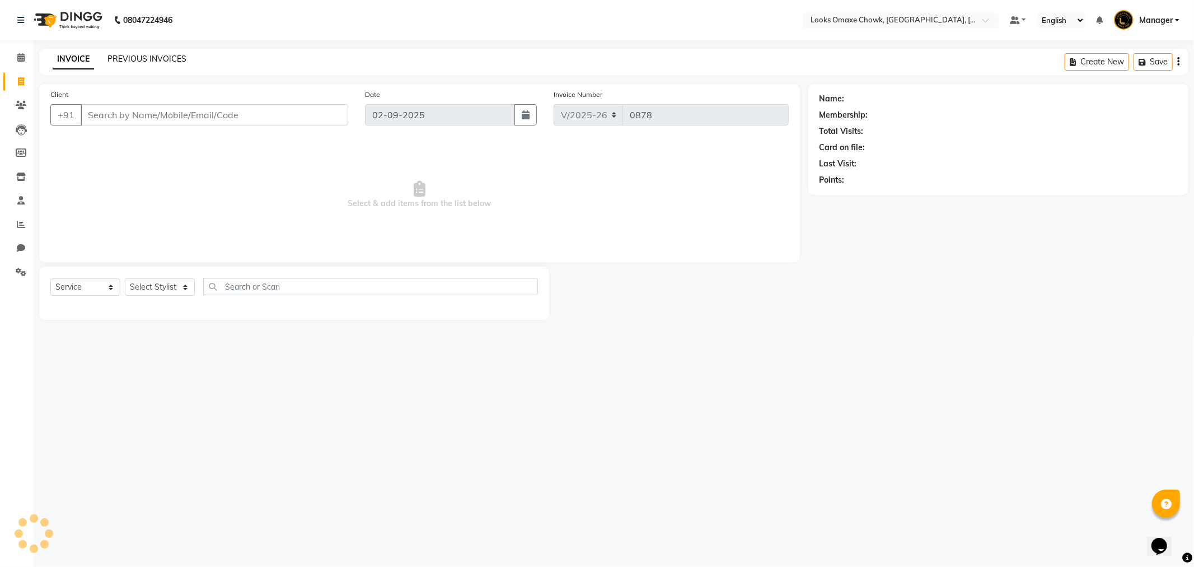
click at [161, 54] on link "PREVIOUS INVOICES" at bounding box center [147, 59] width 79 height 10
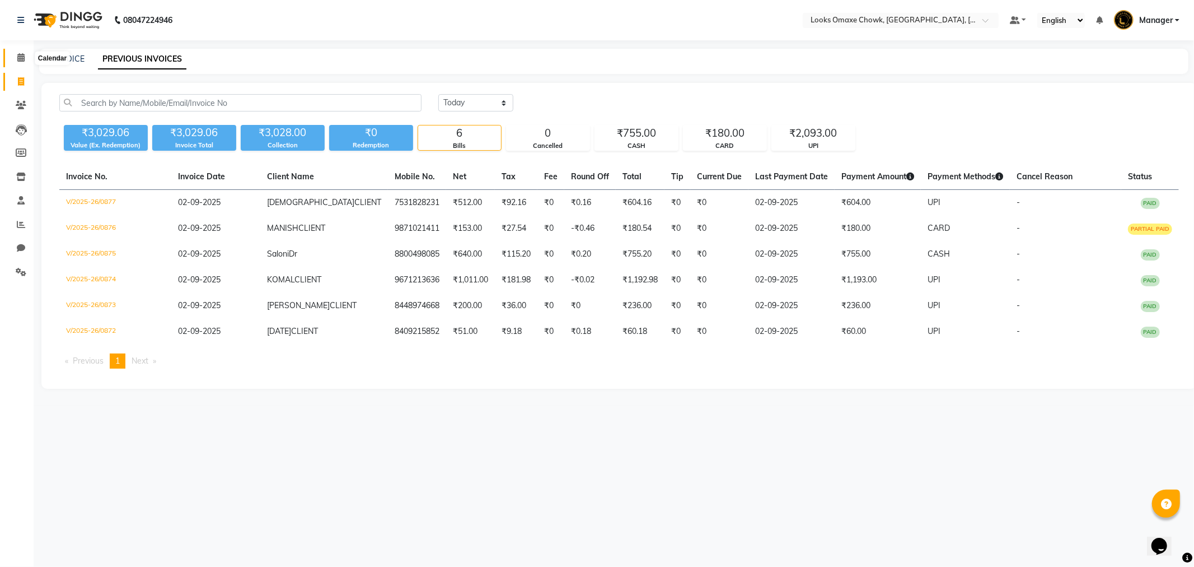
click at [16, 59] on span at bounding box center [21, 58] width 20 height 13
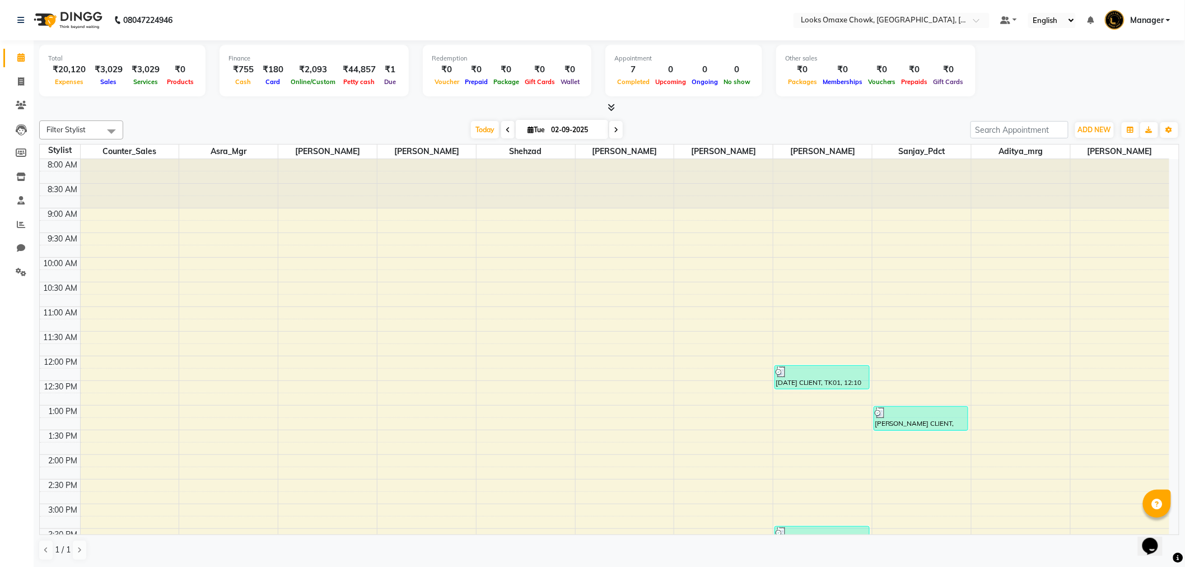
click at [613, 110] on icon at bounding box center [611, 107] width 7 height 8
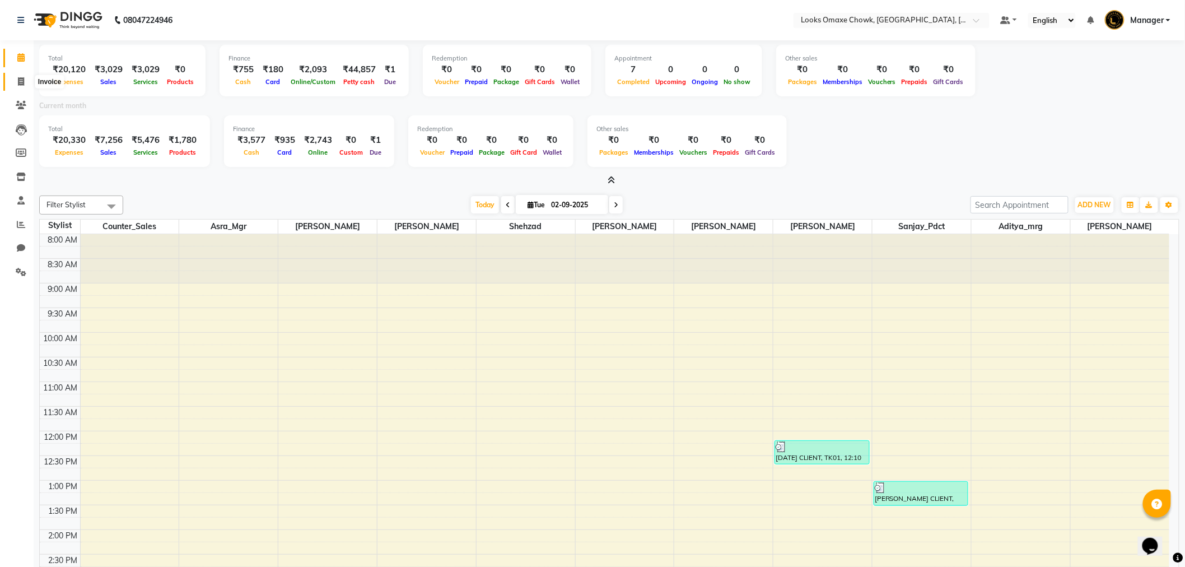
click at [22, 77] on icon at bounding box center [21, 81] width 6 height 8
select select "service"
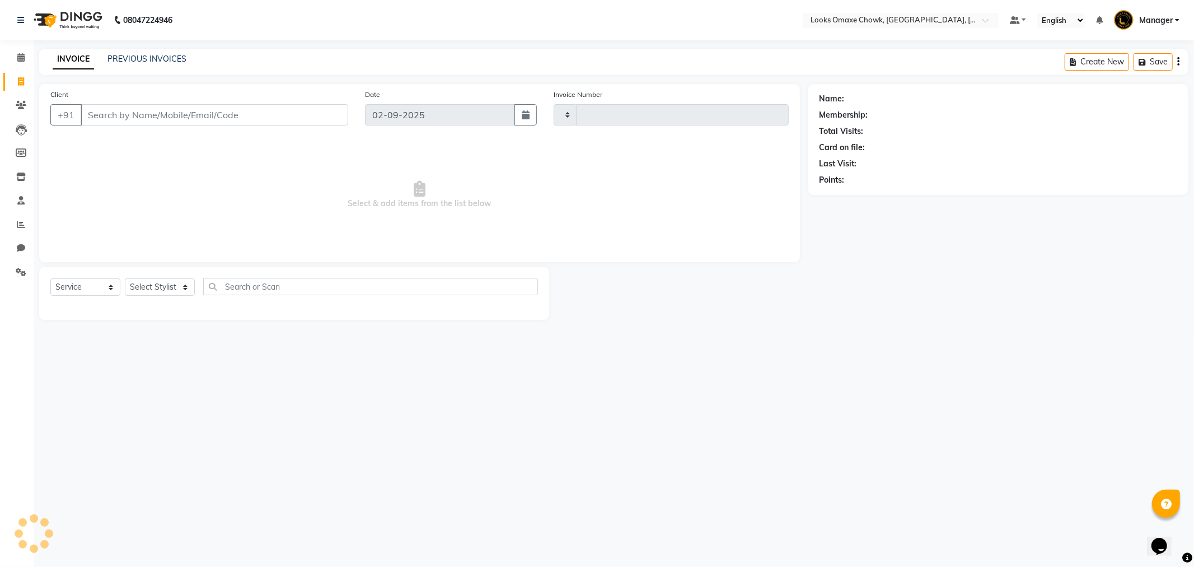
type input "0878"
select select "8121"
click at [23, 268] on icon at bounding box center [21, 272] width 11 height 8
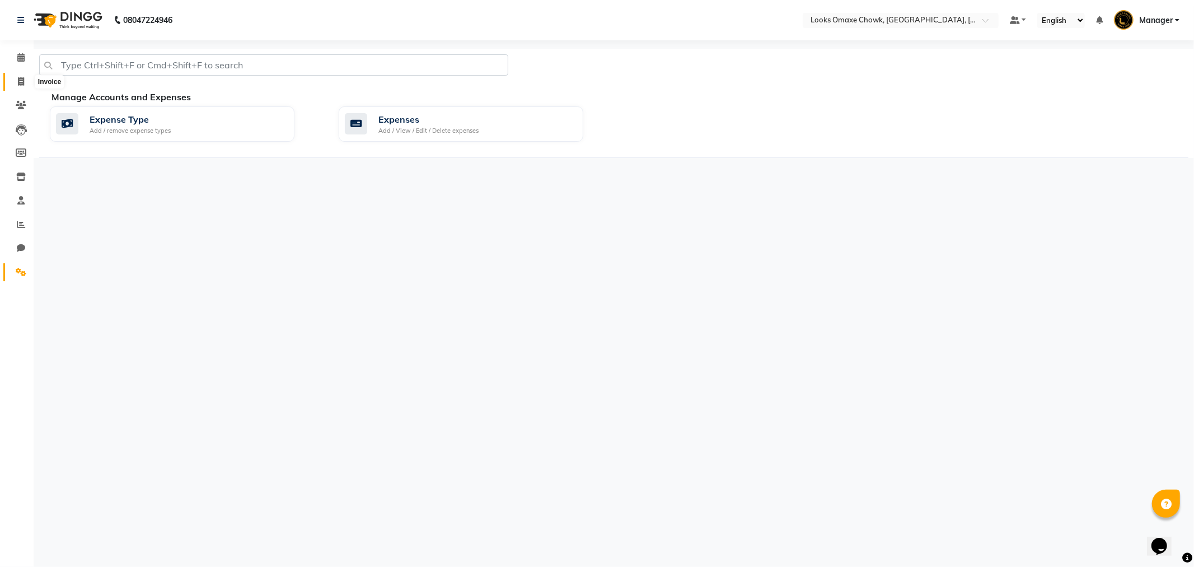
click at [21, 83] on icon at bounding box center [21, 81] width 6 height 8
select select "service"
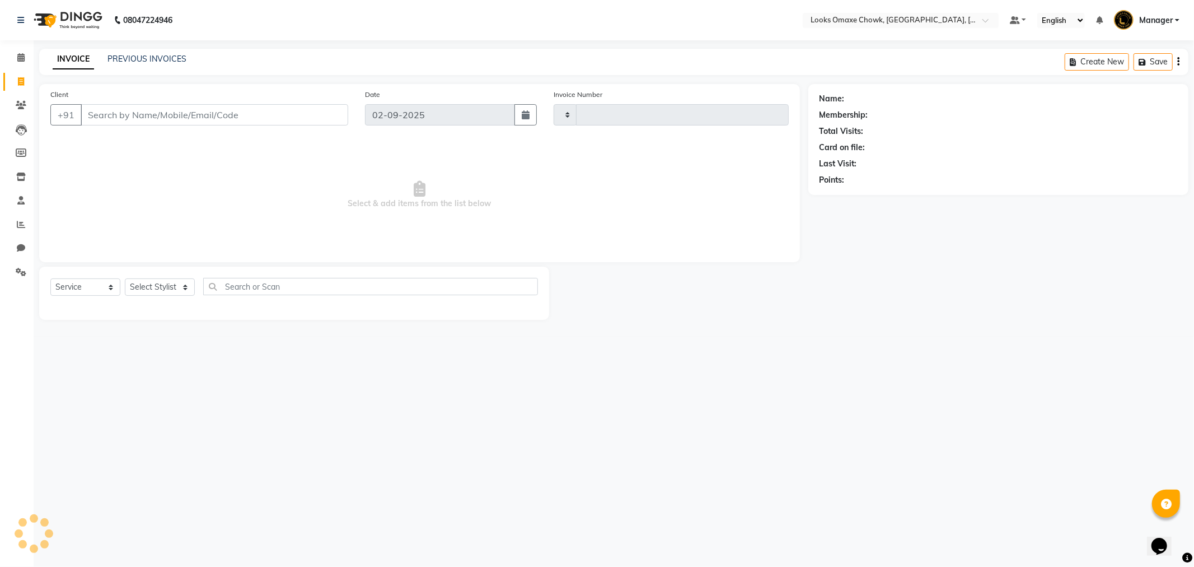
type input "0878"
select select "8121"
click at [137, 66] on div "INVOICE PREVIOUS INVOICES" at bounding box center [119, 59] width 161 height 13
click at [137, 57] on link "PREVIOUS INVOICES" at bounding box center [147, 59] width 79 height 10
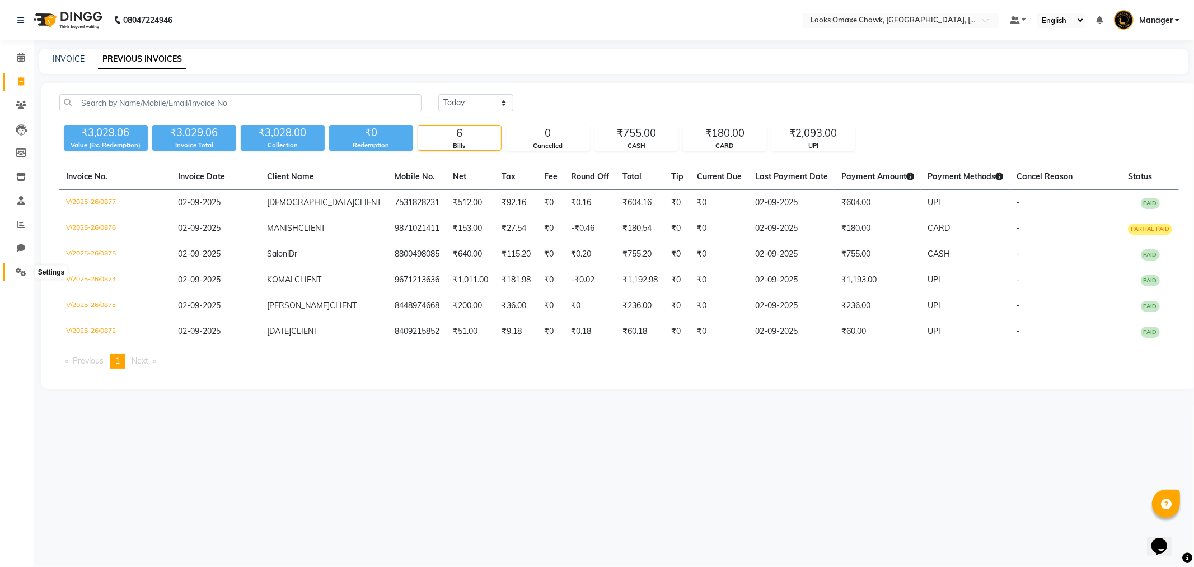
click at [26, 272] on span at bounding box center [21, 272] width 20 height 13
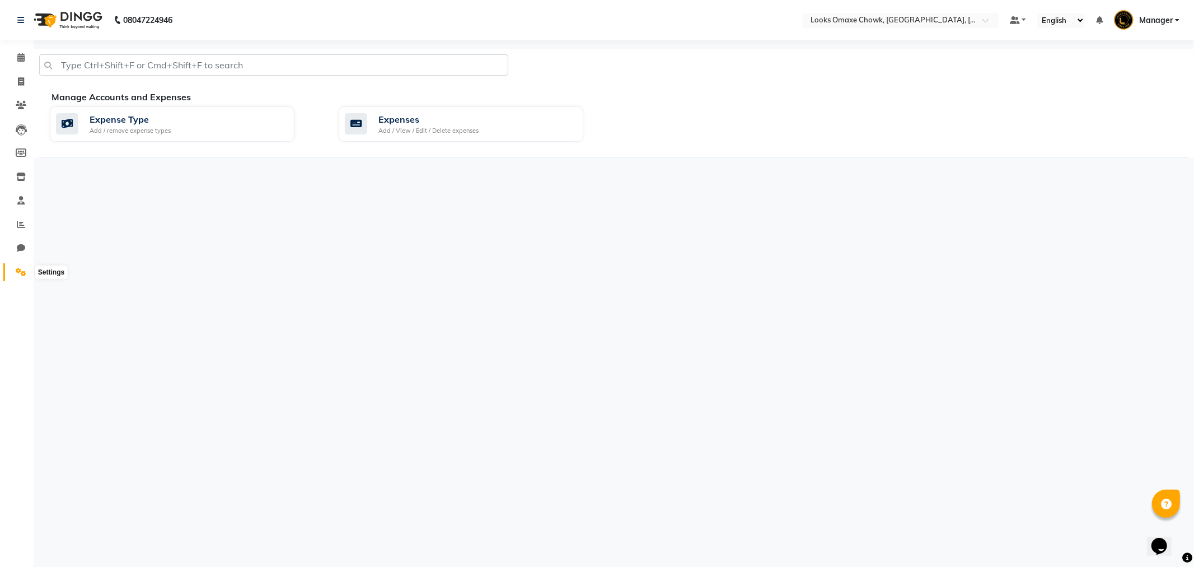
click at [21, 270] on icon at bounding box center [21, 272] width 11 height 8
click at [22, 225] on icon at bounding box center [21, 224] width 8 height 8
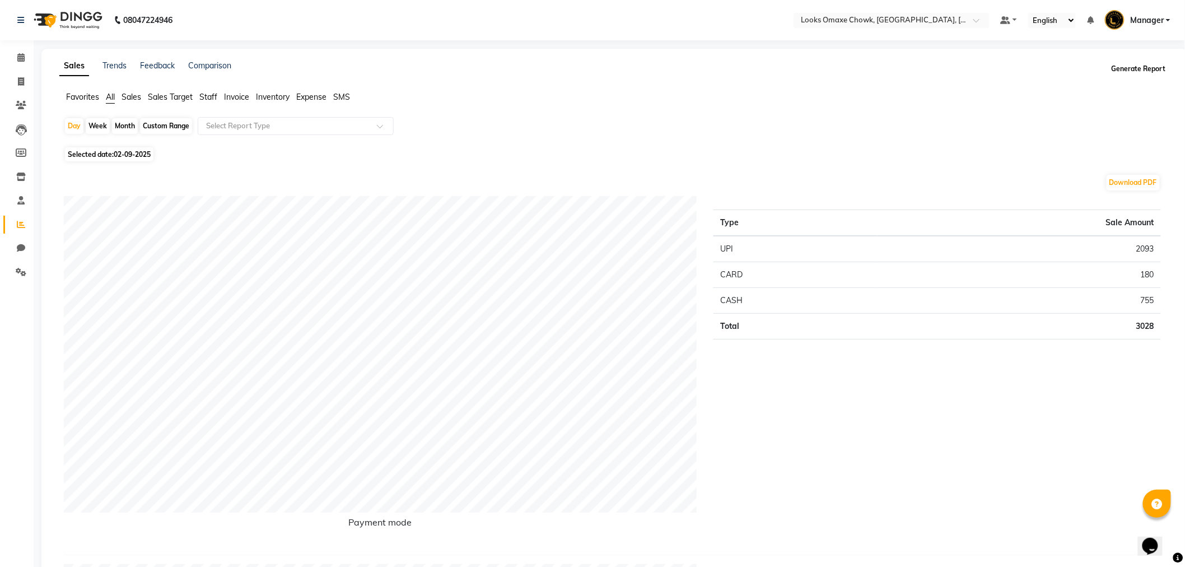
click at [1135, 68] on button "Generate Report" at bounding box center [1139, 69] width 60 height 16
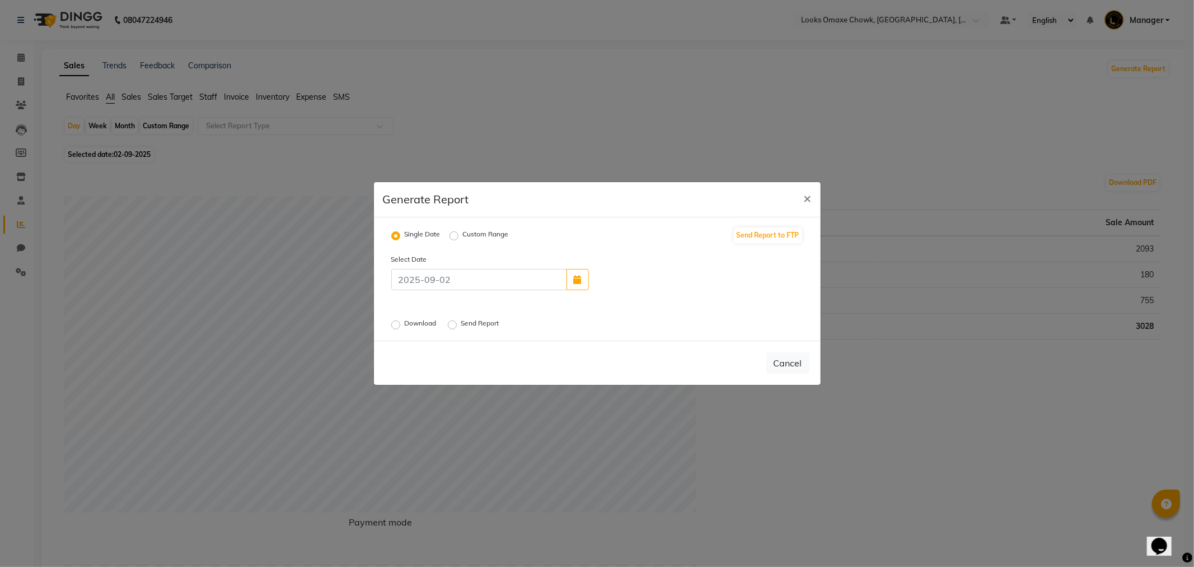
click at [461, 323] on label "Send Report" at bounding box center [481, 324] width 40 height 13
click at [454, 323] on input "Send Report" at bounding box center [454, 325] width 8 height 8
radio input "true"
click at [762, 237] on button "Send Report to FTP" at bounding box center [768, 235] width 68 height 16
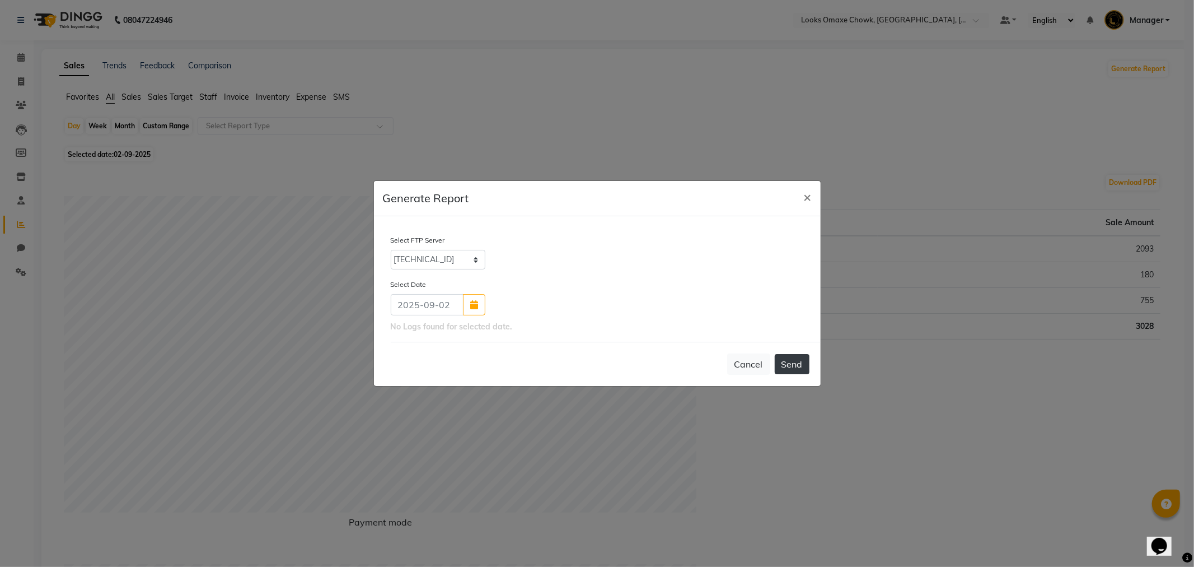
click at [794, 366] on button "Send" at bounding box center [792, 364] width 35 height 20
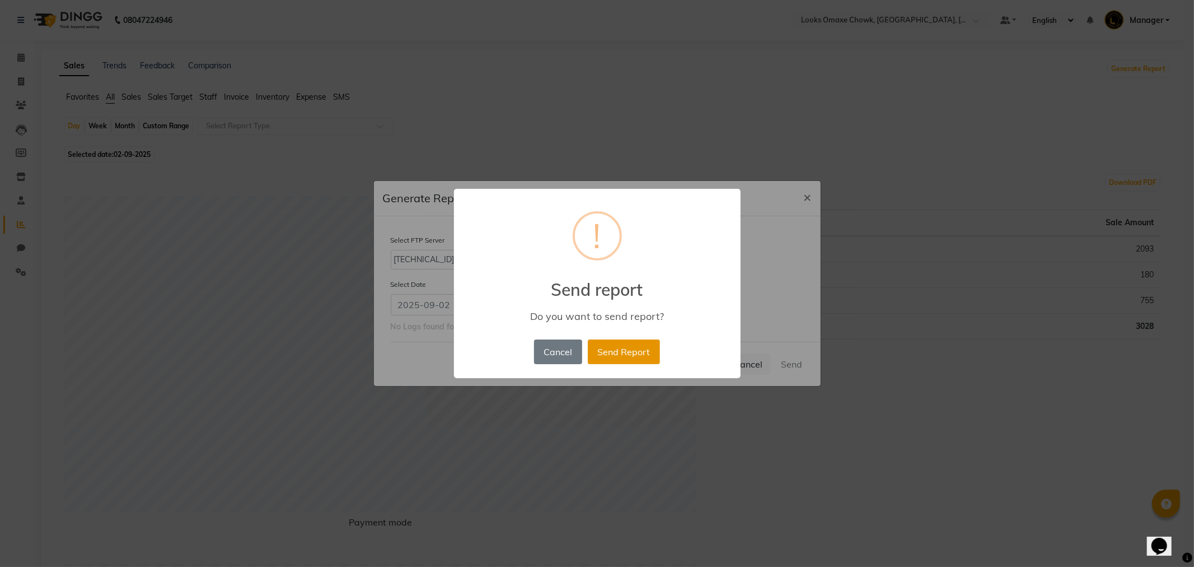
click at [637, 353] on button "Send Report" at bounding box center [624, 351] width 72 height 25
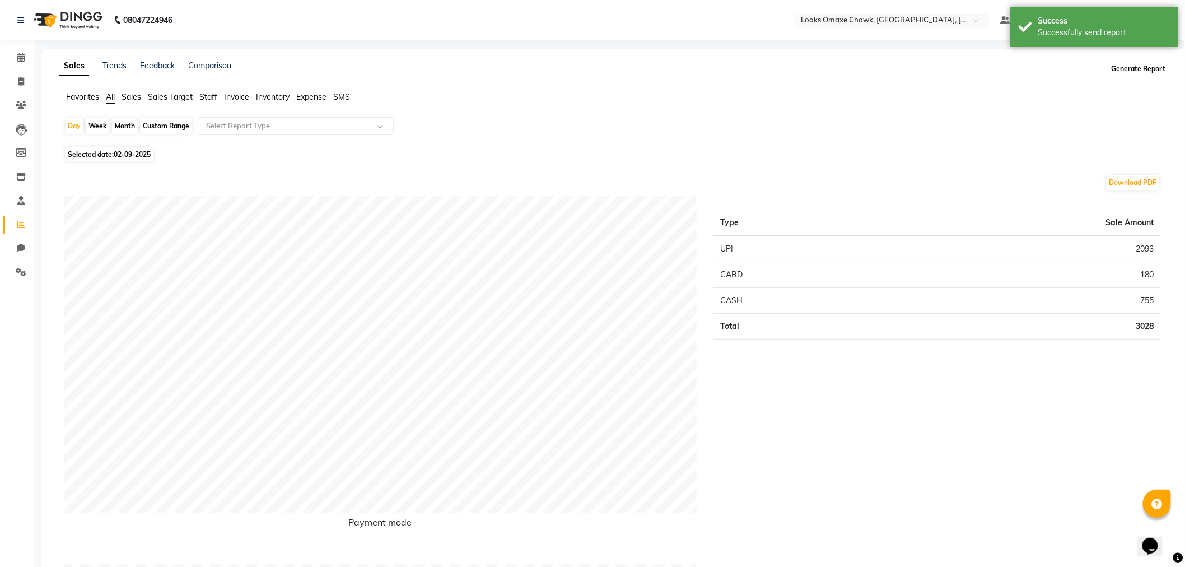
click at [1144, 71] on button "Generate Report" at bounding box center [1139, 69] width 60 height 16
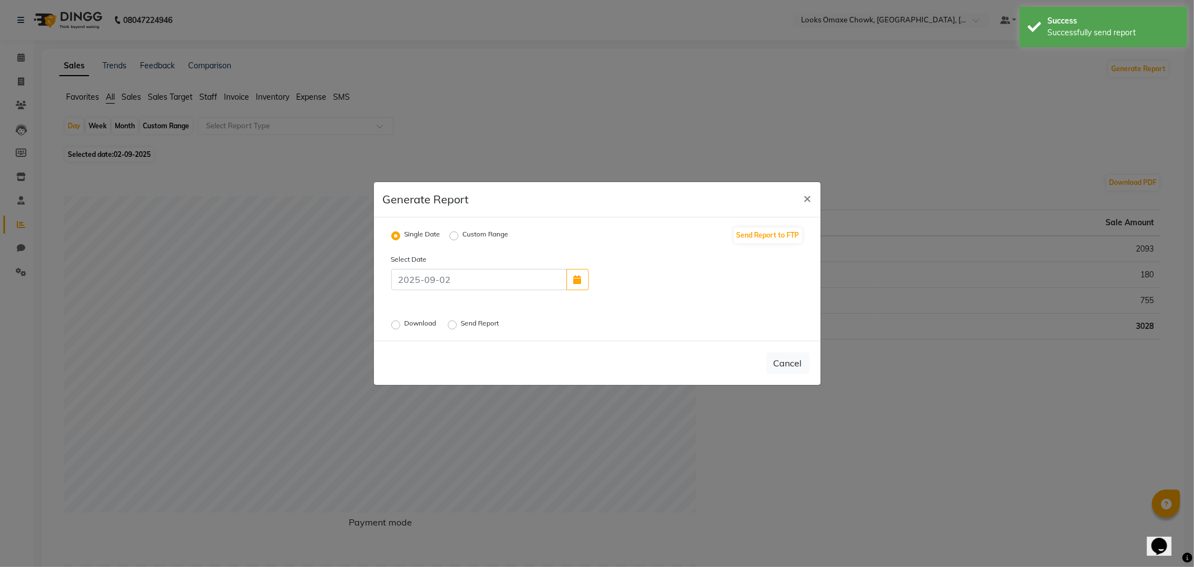
click at [469, 321] on label "Send Report" at bounding box center [481, 324] width 40 height 13
click at [458, 321] on input "Send Report" at bounding box center [454, 325] width 8 height 8
click at [786, 363] on button "Send" at bounding box center [792, 363] width 35 height 20
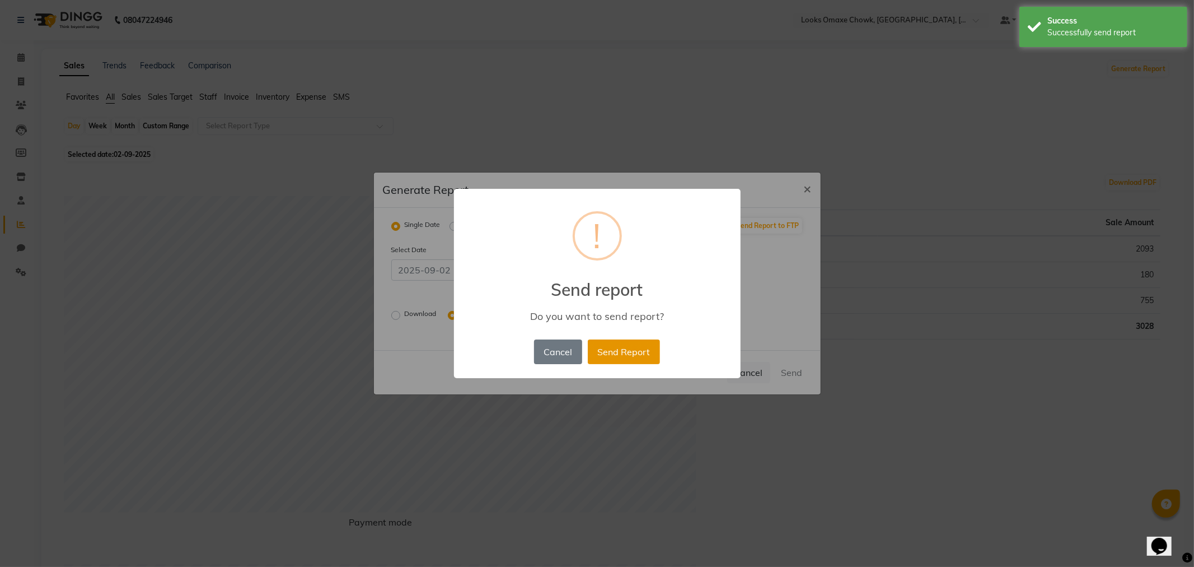
click at [638, 346] on button "Send Report" at bounding box center [624, 351] width 72 height 25
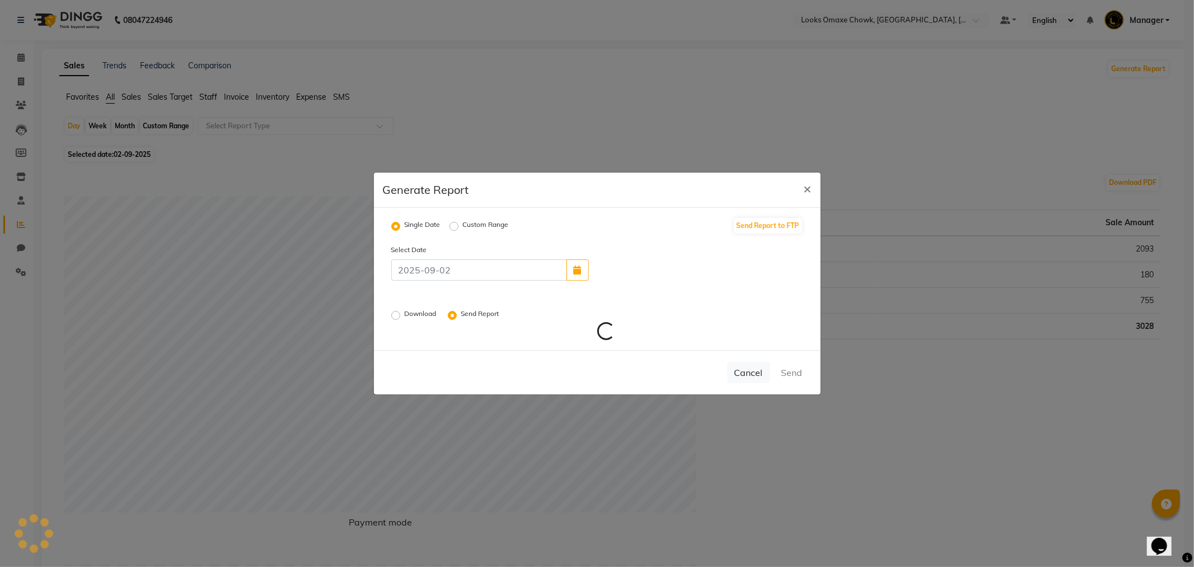
radio input "false"
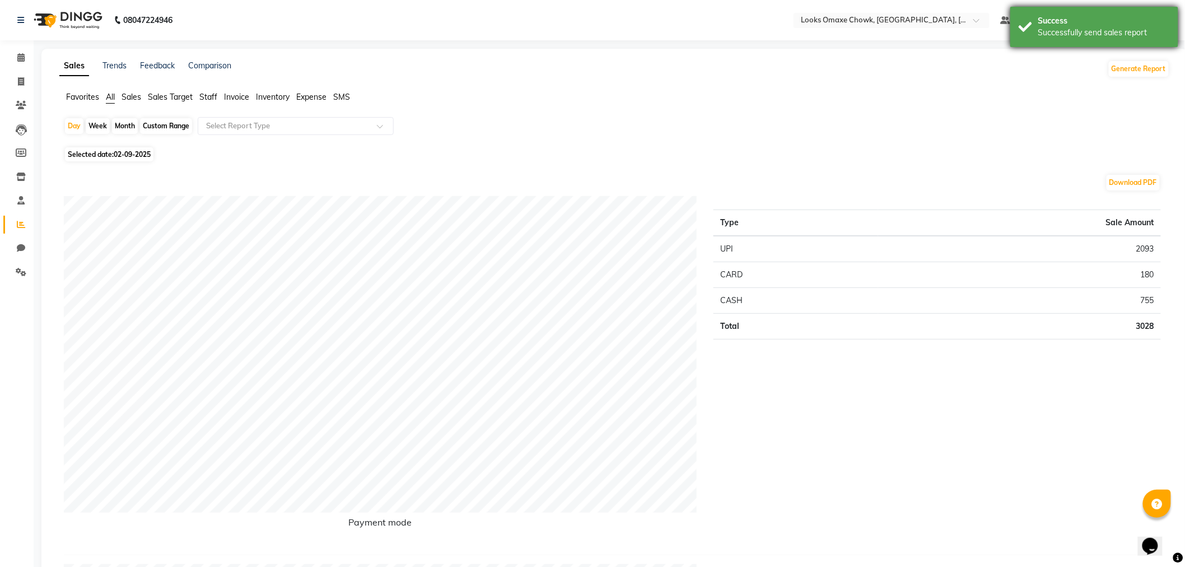
click at [1108, 25] on div "Success" at bounding box center [1104, 21] width 132 height 12
click at [1044, 99] on ul "Favorites All Sales Sales Target Staff Invoice Inventory Expense SMS" at bounding box center [614, 97] width 1110 height 12
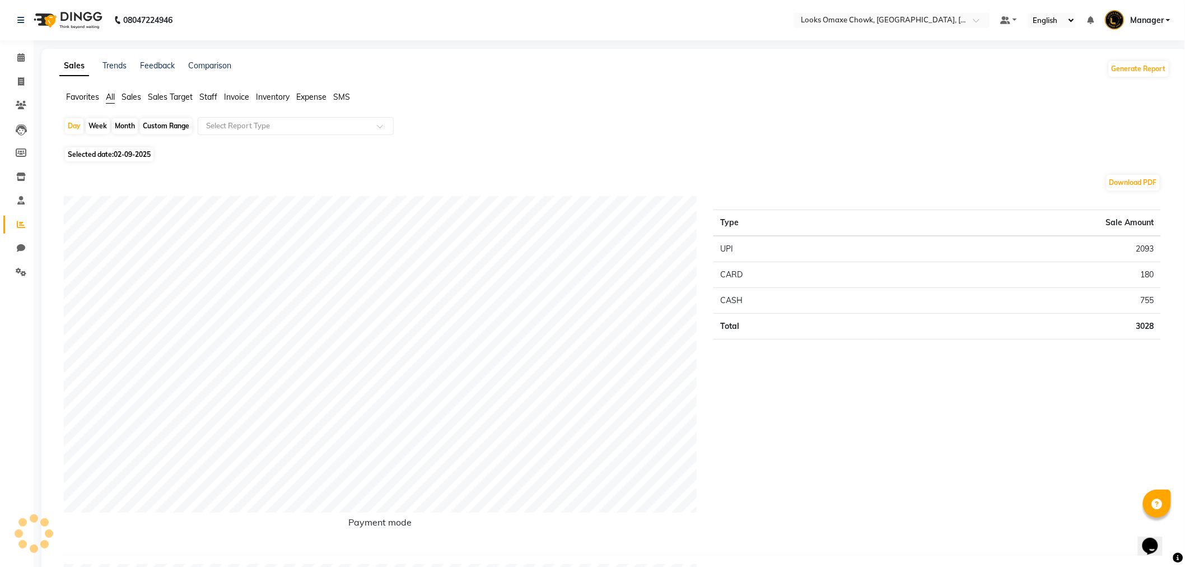
click at [1161, 20] on span "Manager" at bounding box center [1147, 21] width 34 height 12
click at [1124, 91] on div "Version:3.17.0" at bounding box center [1113, 98] width 102 height 16
click at [1145, 15] on span "Manager" at bounding box center [1147, 21] width 34 height 12
click at [1135, 78] on link "Sign out" at bounding box center [1113, 80] width 102 height 17
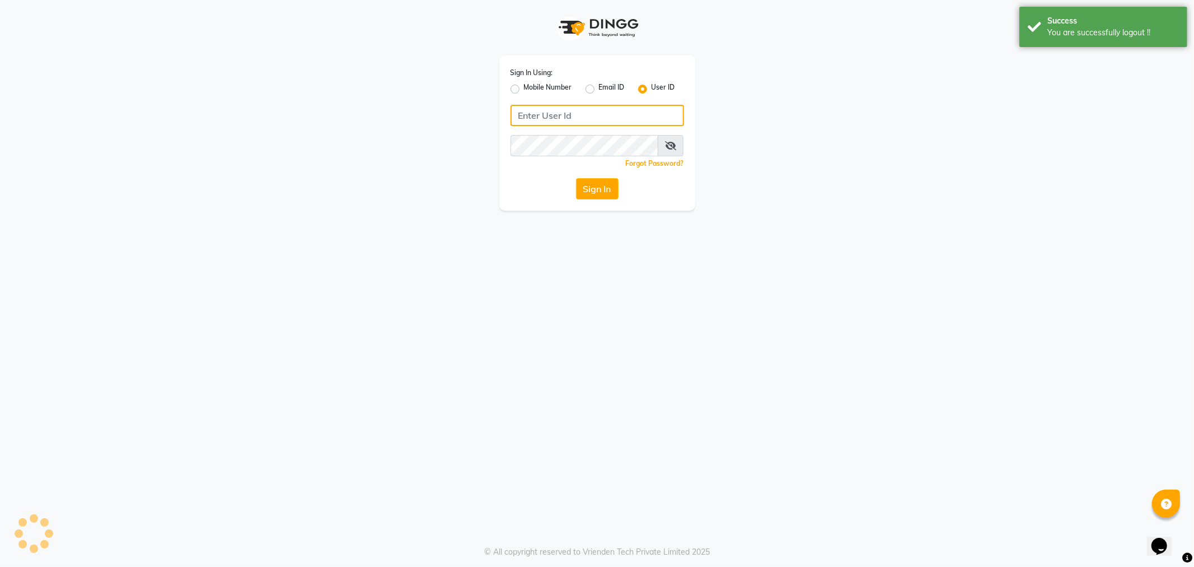
type input "e3597-01"
